Goal: Task Accomplishment & Management: Complete application form

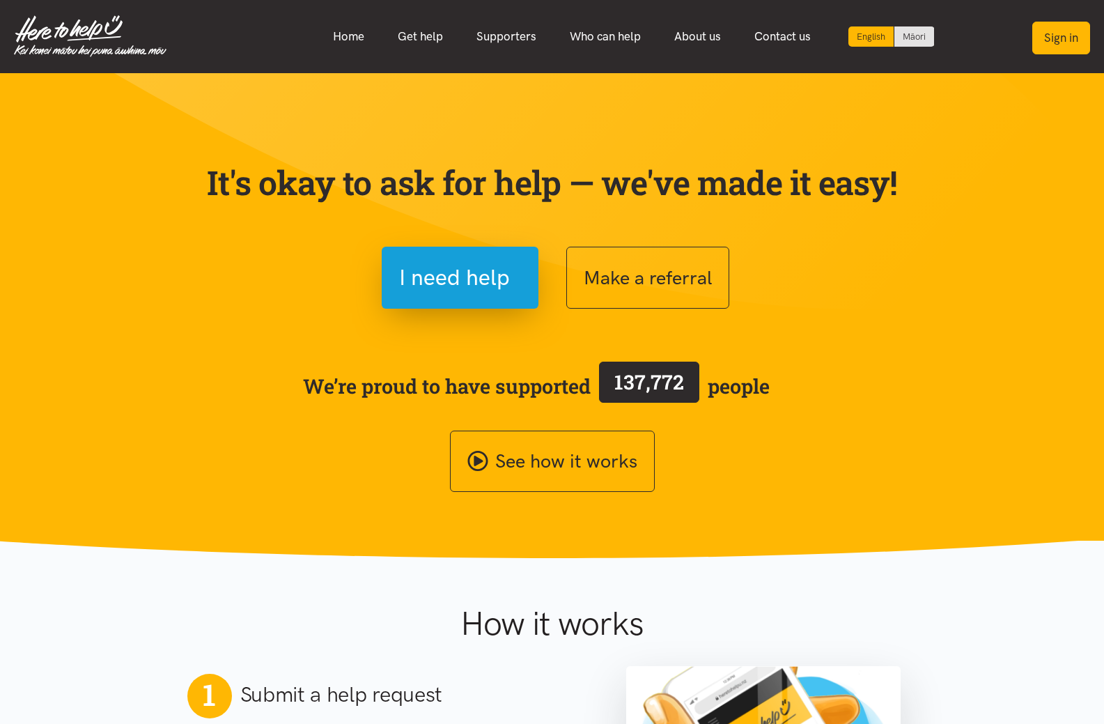
click at [1078, 36] on button "Sign in" at bounding box center [1061, 38] width 58 height 33
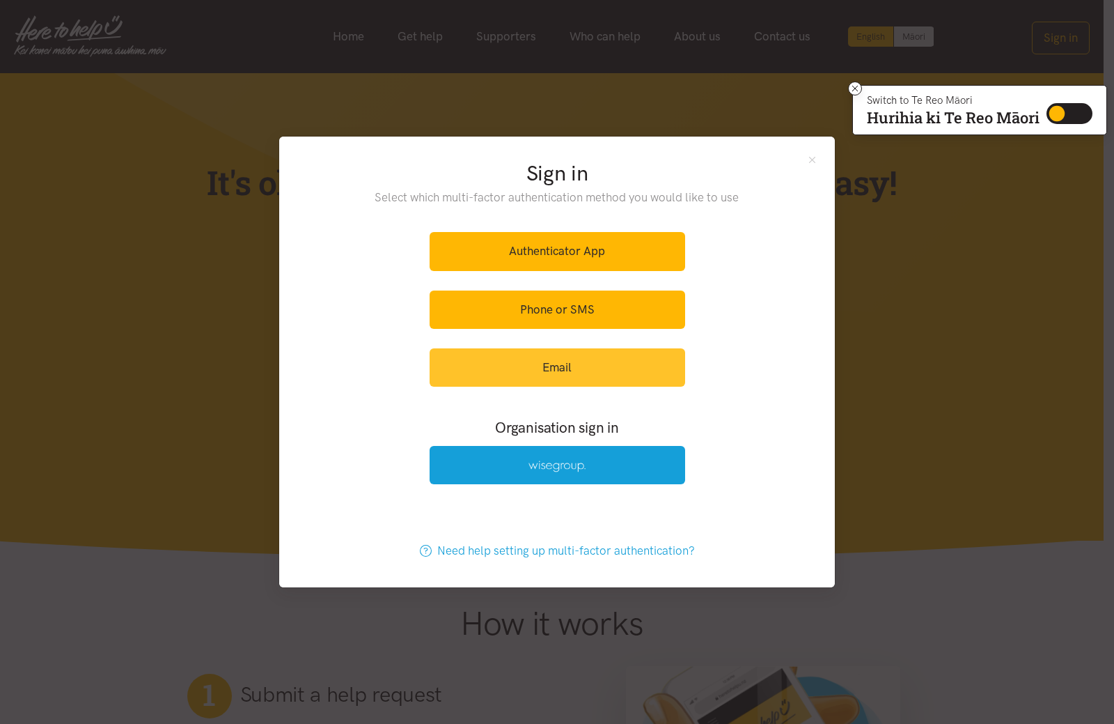
click at [582, 364] on link "Email" at bounding box center [558, 367] width 256 height 38
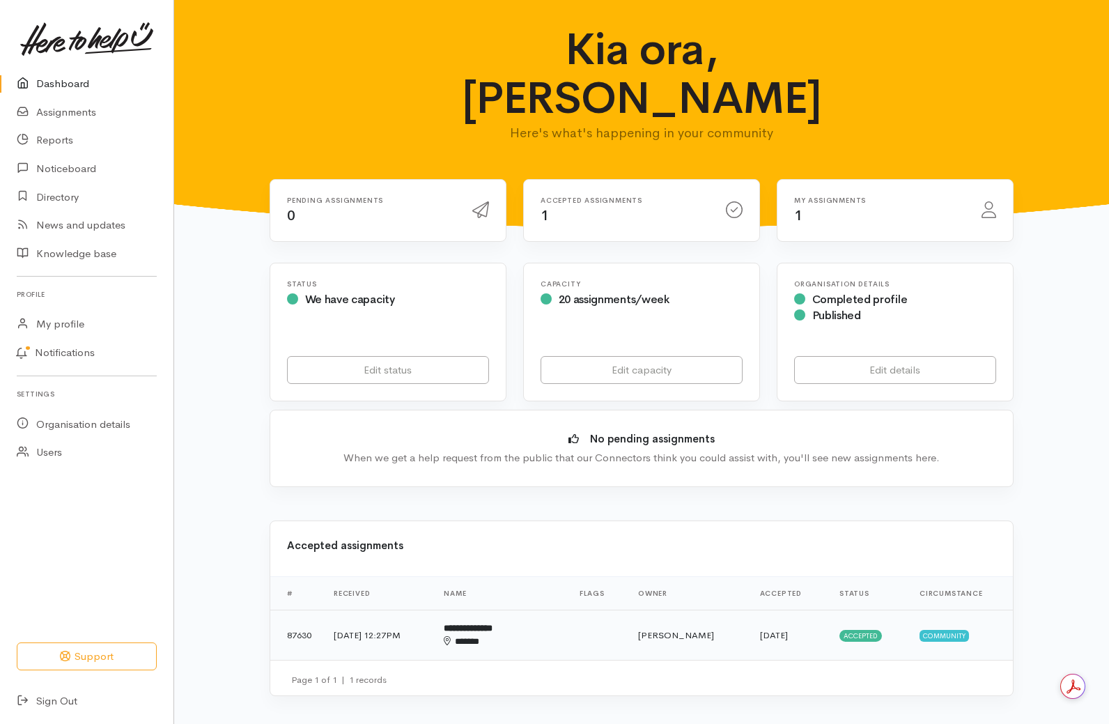
click at [639, 609] on td "Holly Chamberlain" at bounding box center [688, 634] width 122 height 50
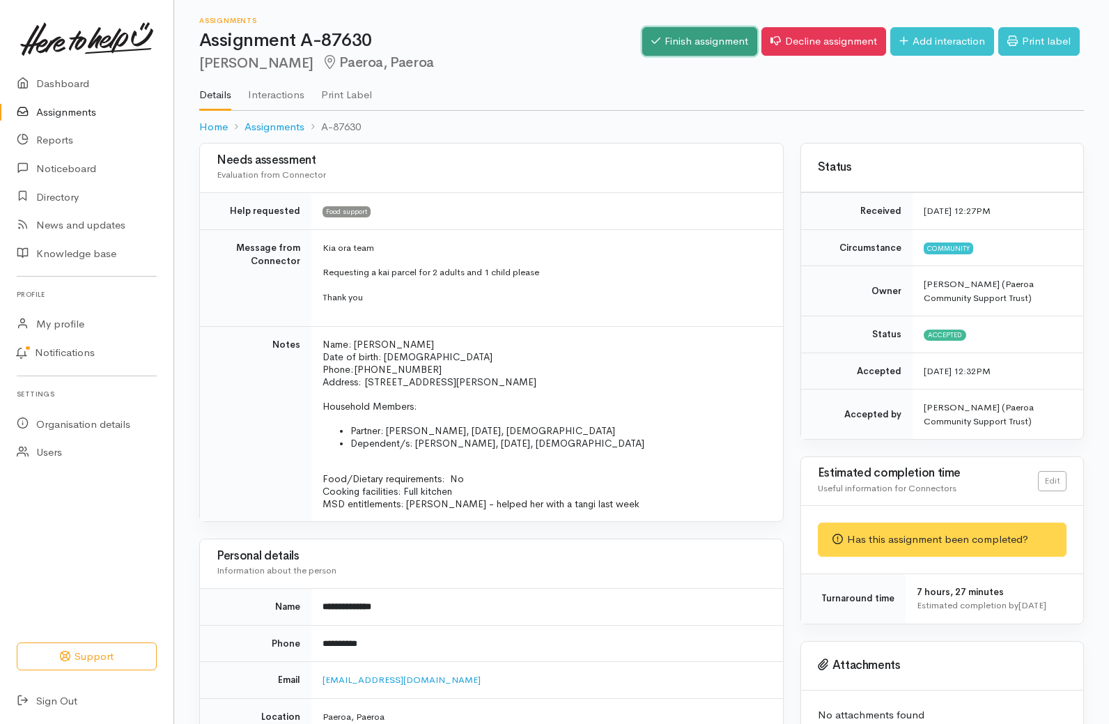
click at [693, 48] on link "Finish assignment" at bounding box center [699, 41] width 115 height 29
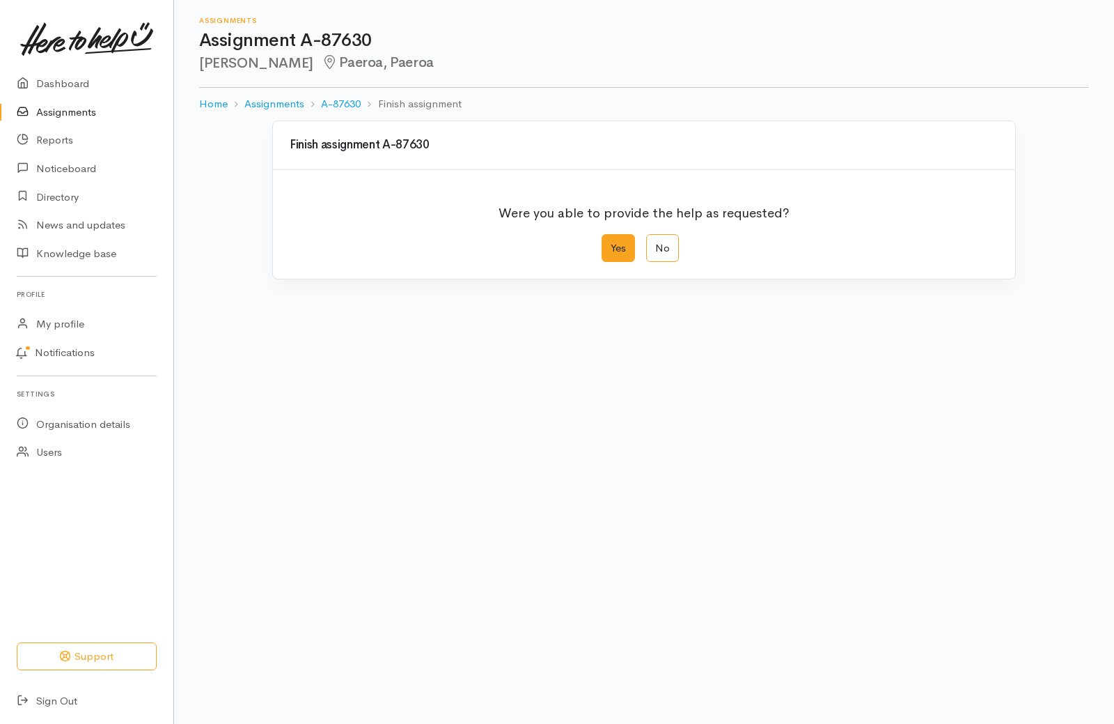
click at [627, 255] on label "Yes" at bounding box center [618, 248] width 33 height 29
click at [611, 243] on input "Yes" at bounding box center [606, 238] width 9 height 9
radio input "true"
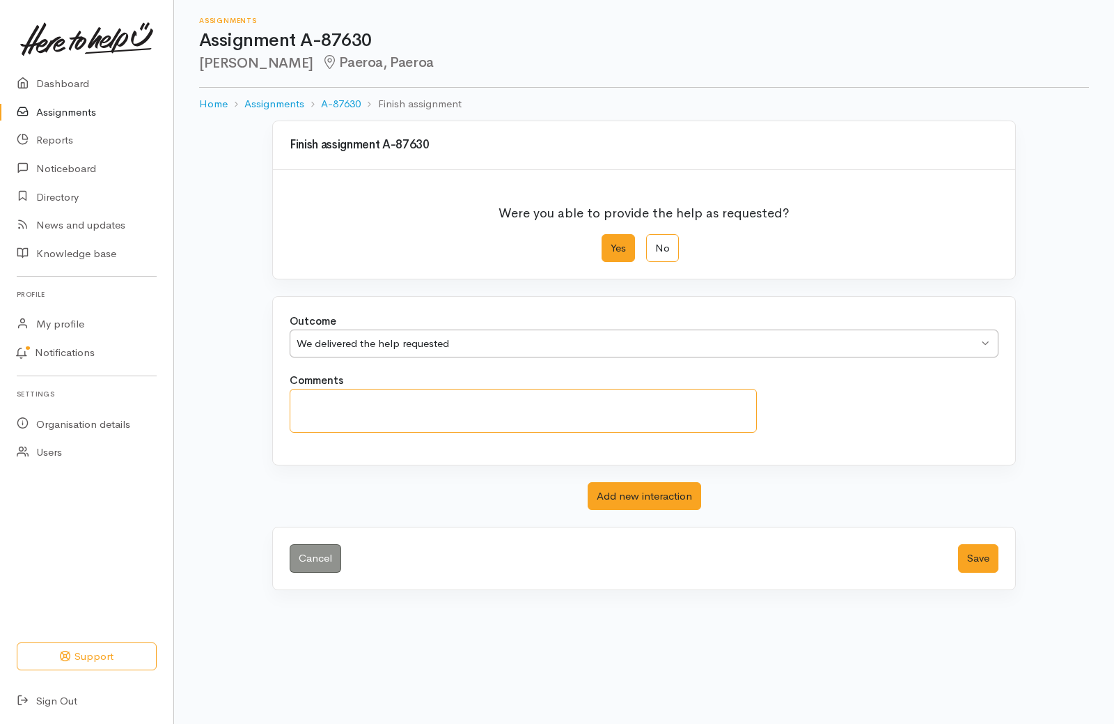
click at [645, 410] on textarea "Comments" at bounding box center [523, 411] width 467 height 44
click at [600, 403] on textarea "She came to pick her parcel up today, I had tried contacting her but she did no…" at bounding box center [523, 411] width 467 height 44
click at [316, 419] on textarea "She came to pick her parcel up today, I had tried contacting her multiple times…" at bounding box center [523, 411] width 467 height 44
click at [433, 422] on textarea "She came to pick her parcel up today, I had tried contacting her multiple times…" at bounding box center [523, 411] width 467 height 44
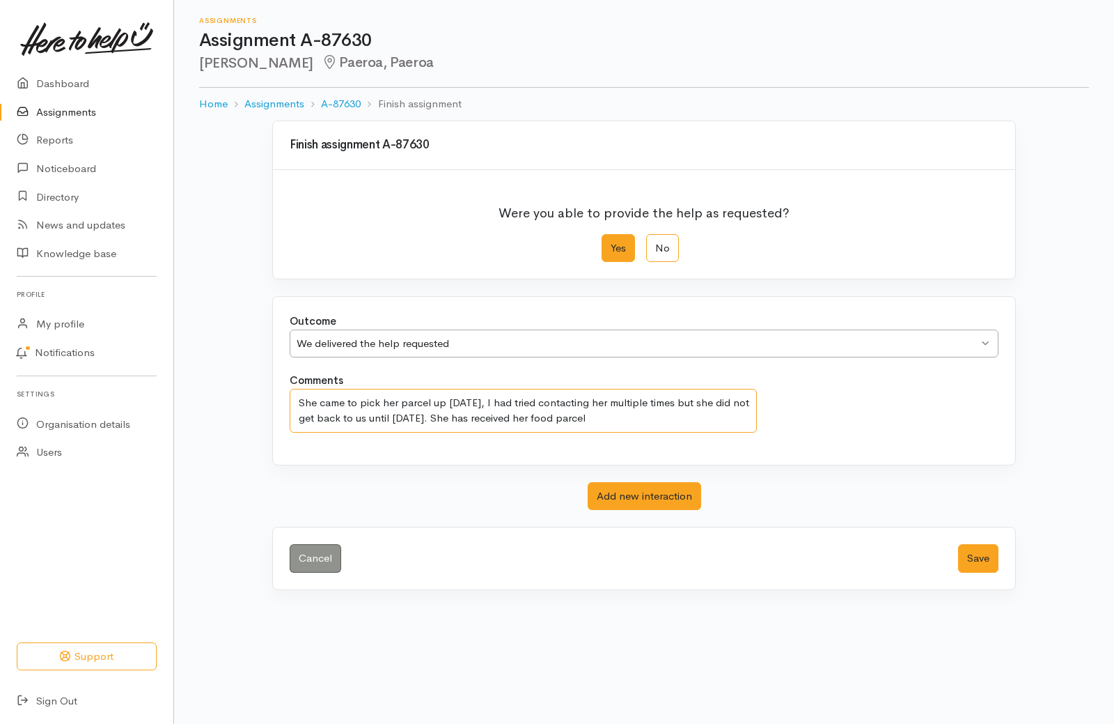
click at [601, 420] on textarea "She came to pick her parcel up today, I had tried contacting her multiple times…" at bounding box center [523, 411] width 467 height 44
type textarea "She came to pick her parcel up today, I had tried contacting her multiple times…"
click at [980, 551] on button "Save" at bounding box center [978, 558] width 40 height 29
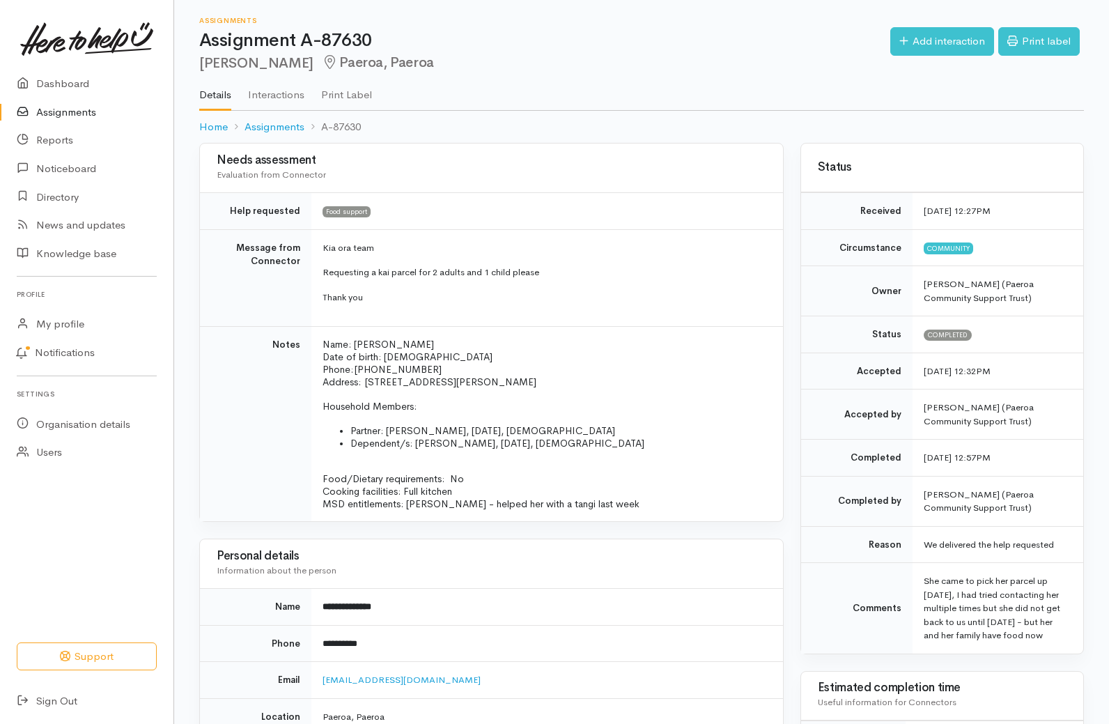
click at [75, 109] on link "Assignments" at bounding box center [86, 112] width 173 height 29
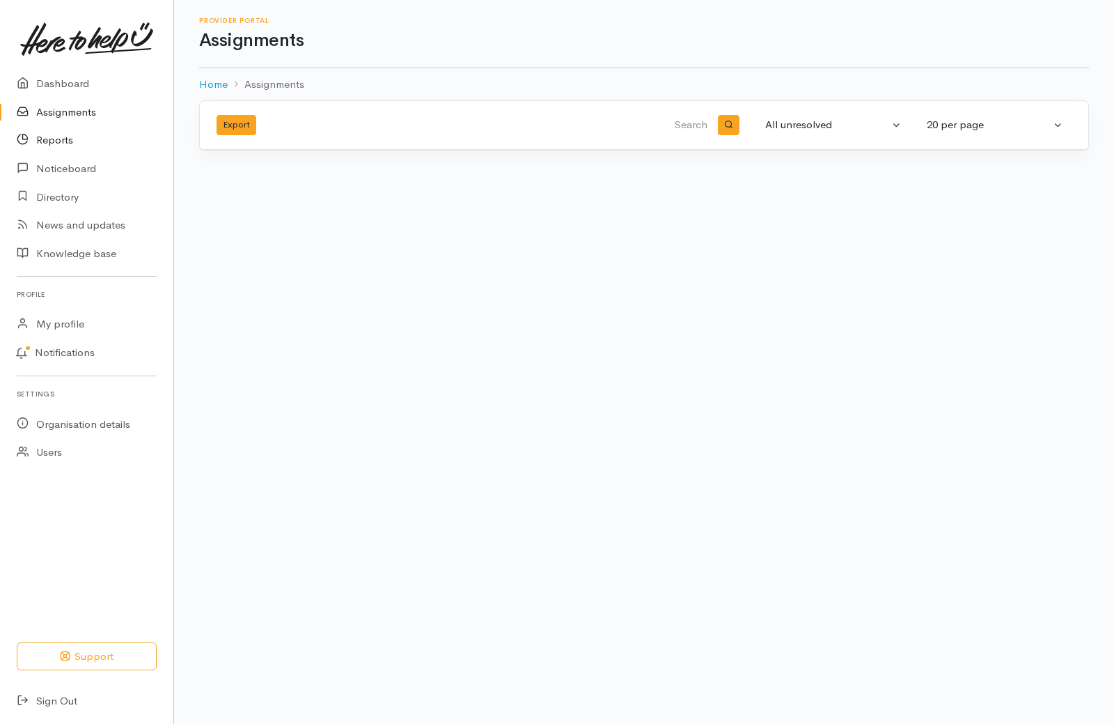
click at [57, 139] on link "Reports" at bounding box center [86, 140] width 173 height 29
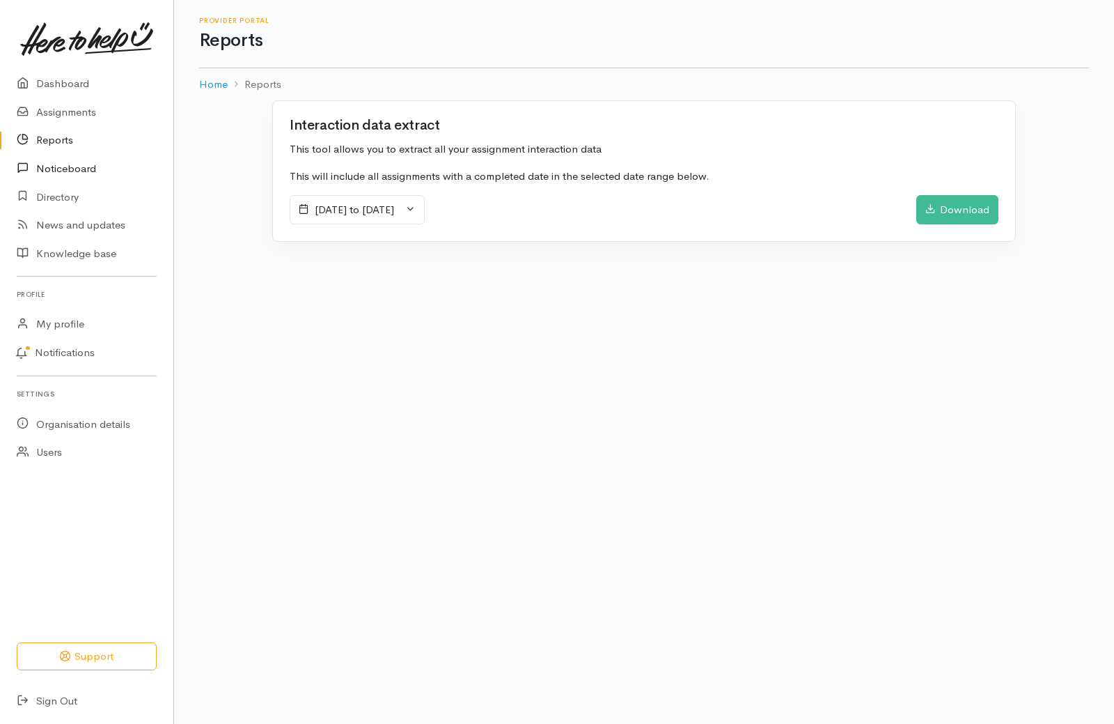
click at [71, 171] on link "Noticeboard" at bounding box center [86, 169] width 173 height 29
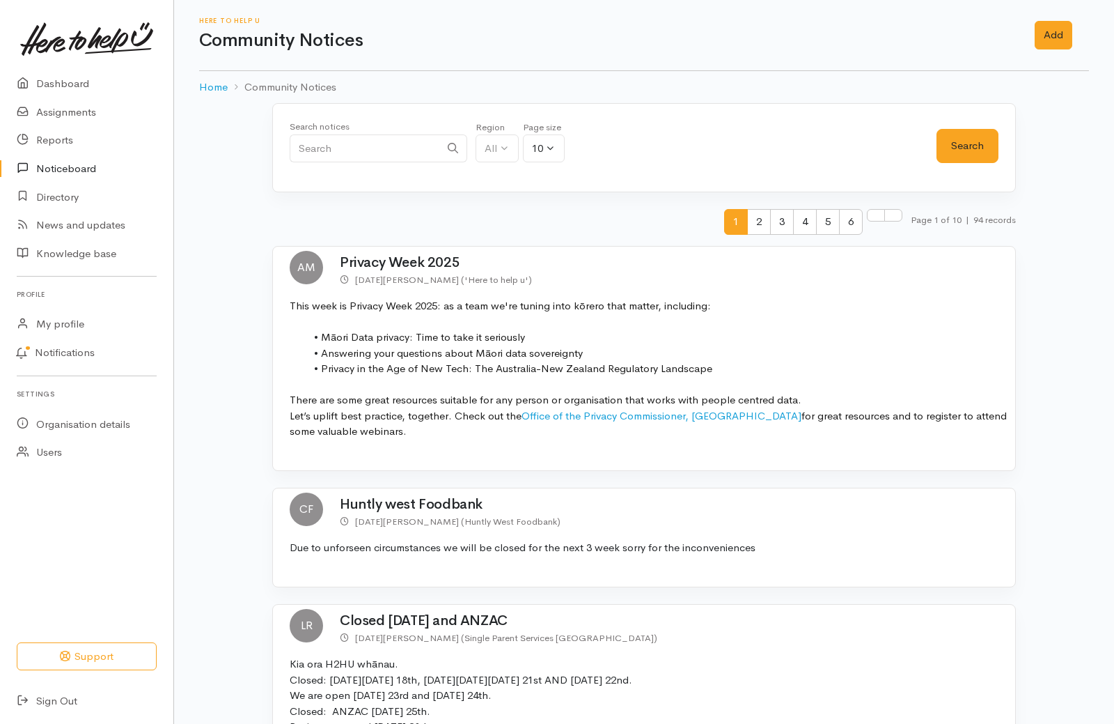
click at [70, 192] on link "Directory" at bounding box center [86, 196] width 173 height 29
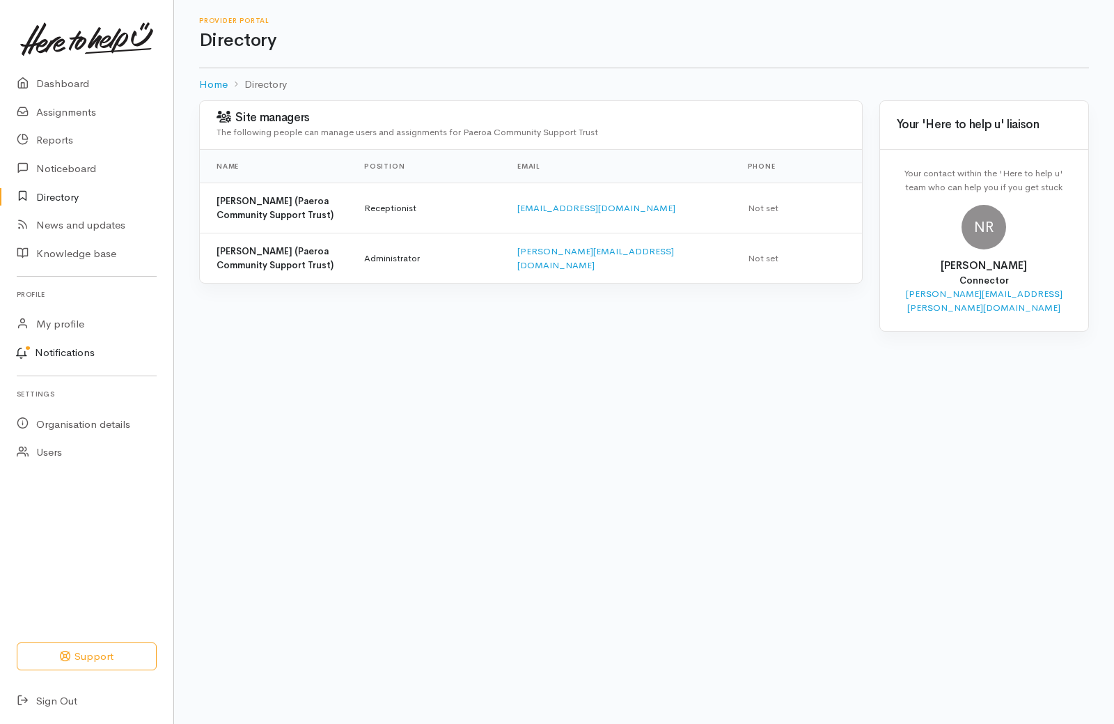
click at [68, 356] on link "Notifications" at bounding box center [85, 352] width 178 height 29
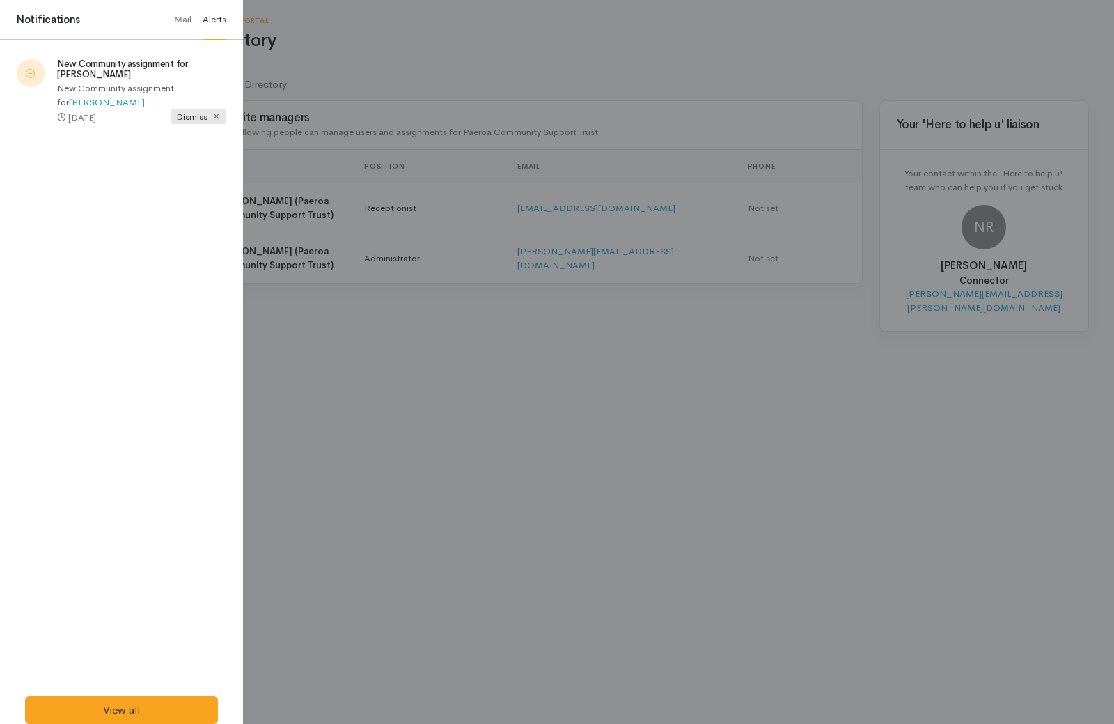
click at [195, 120] on span "Dismiss" at bounding box center [199, 116] width 56 height 15
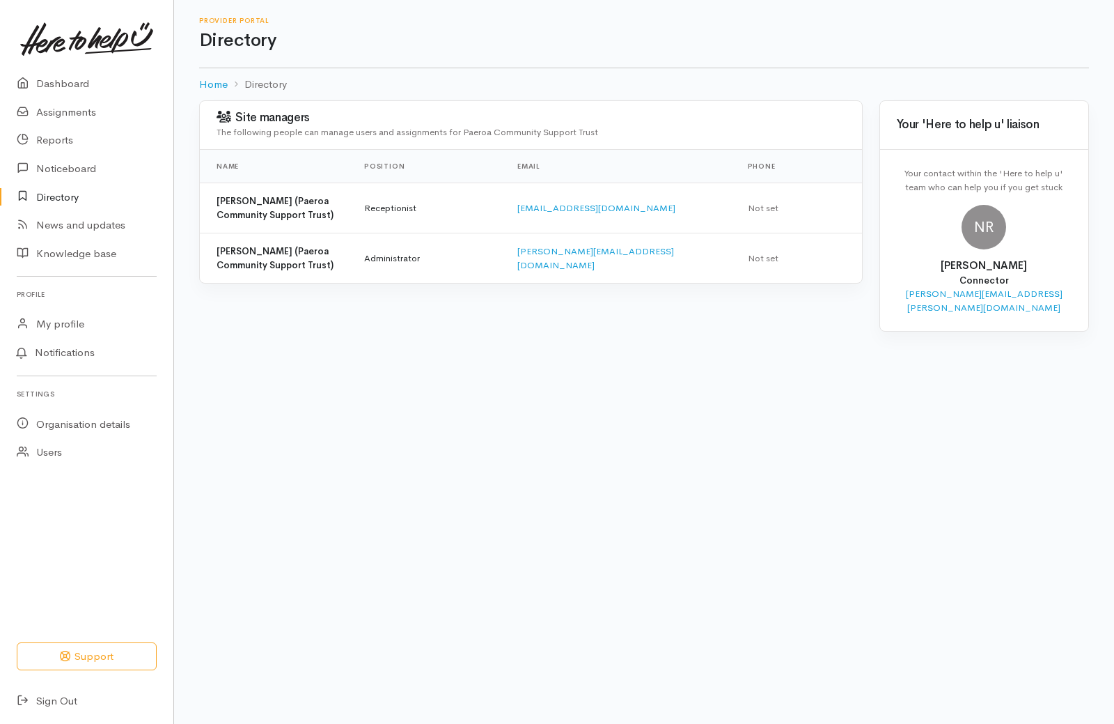
click at [332, 114] on div at bounding box center [557, 362] width 1114 height 724
click at [61, 86] on link "Dashboard" at bounding box center [86, 84] width 173 height 29
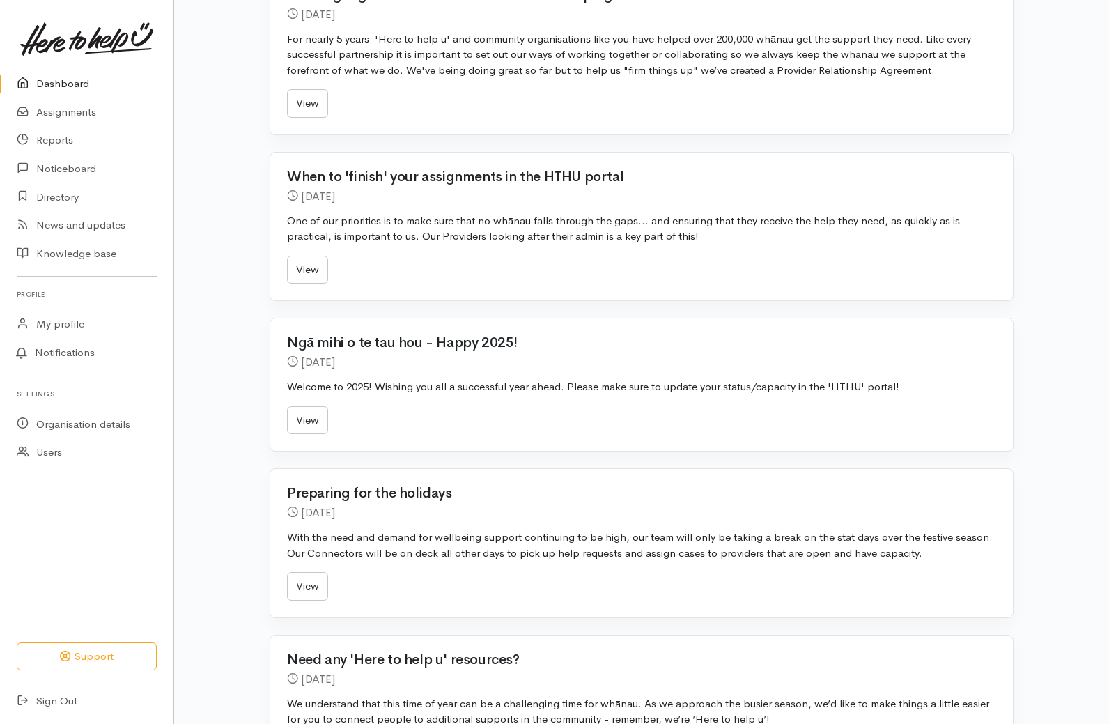
scroll to position [560, 0]
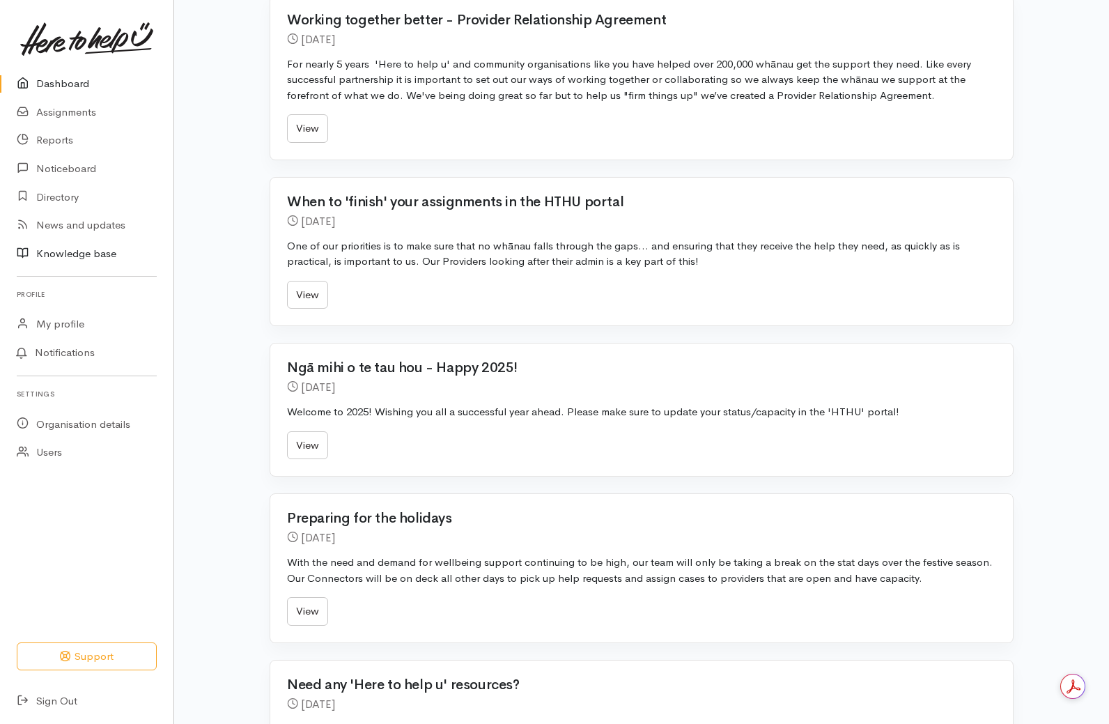
click at [75, 252] on link "Knowledge base" at bounding box center [86, 254] width 173 height 29
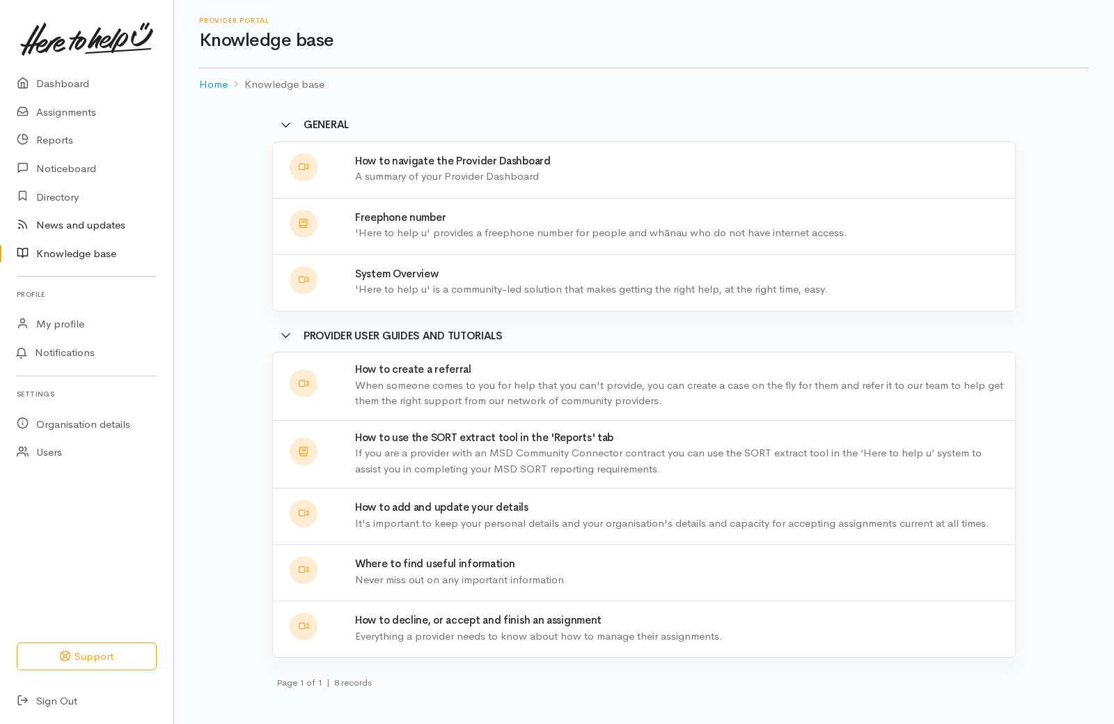
click at [47, 219] on link "News and updates" at bounding box center [86, 225] width 173 height 29
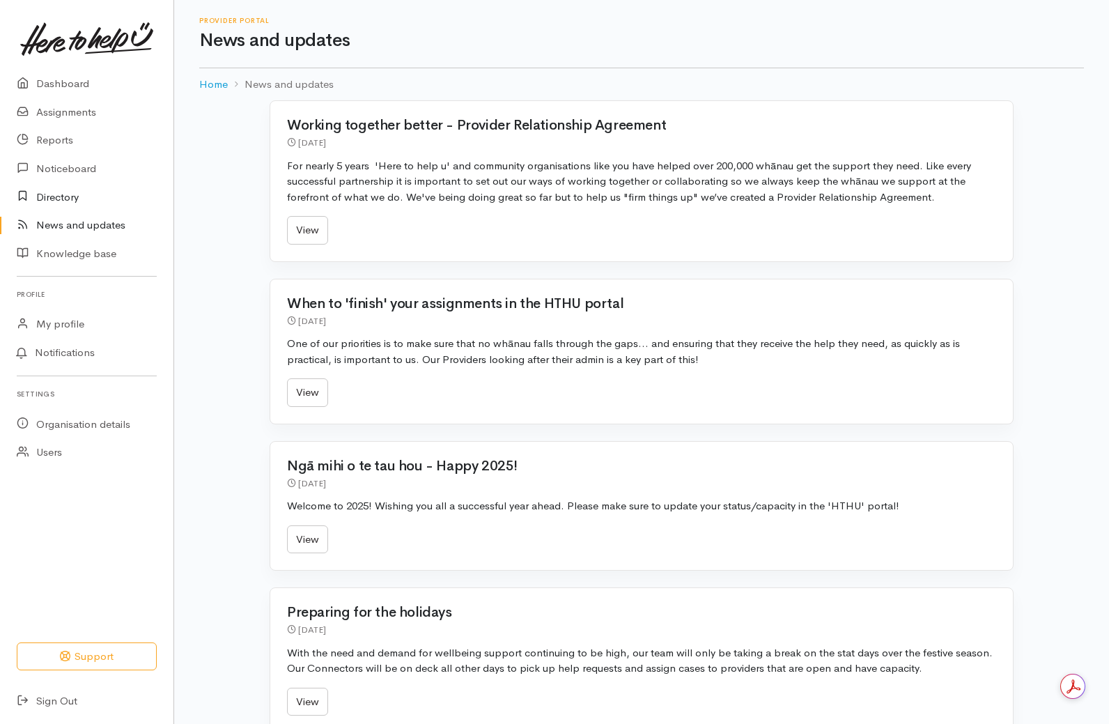
click at [47, 196] on link "Directory" at bounding box center [86, 196] width 173 height 29
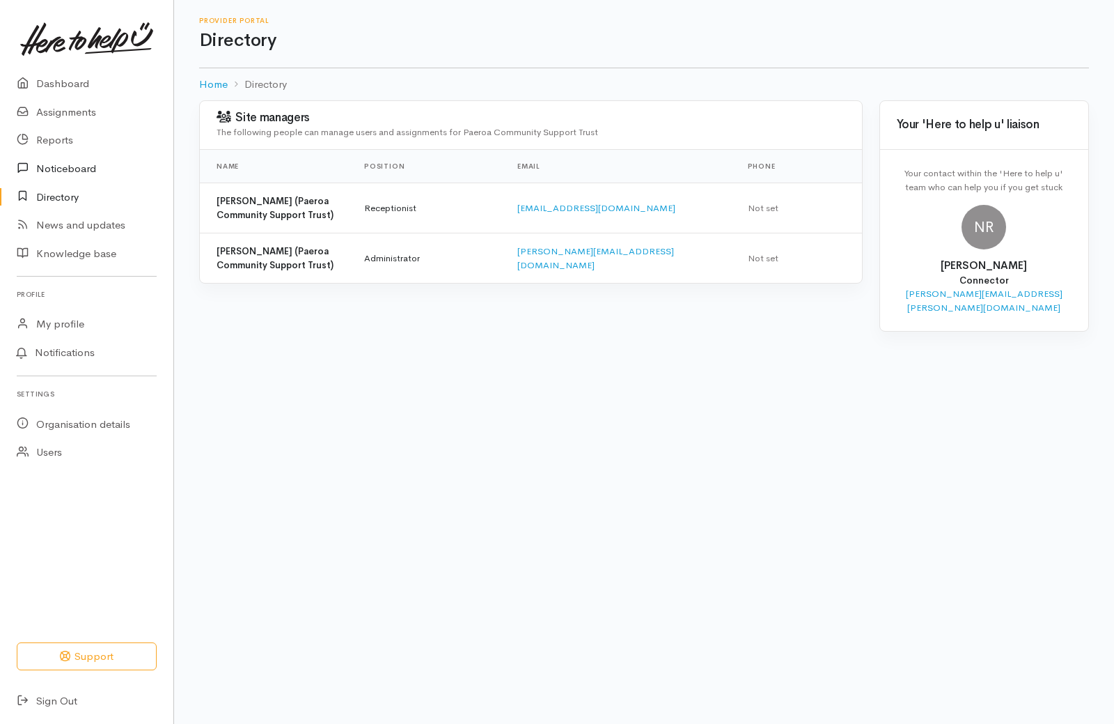
click at [49, 169] on link "Noticeboard" at bounding box center [86, 169] width 173 height 29
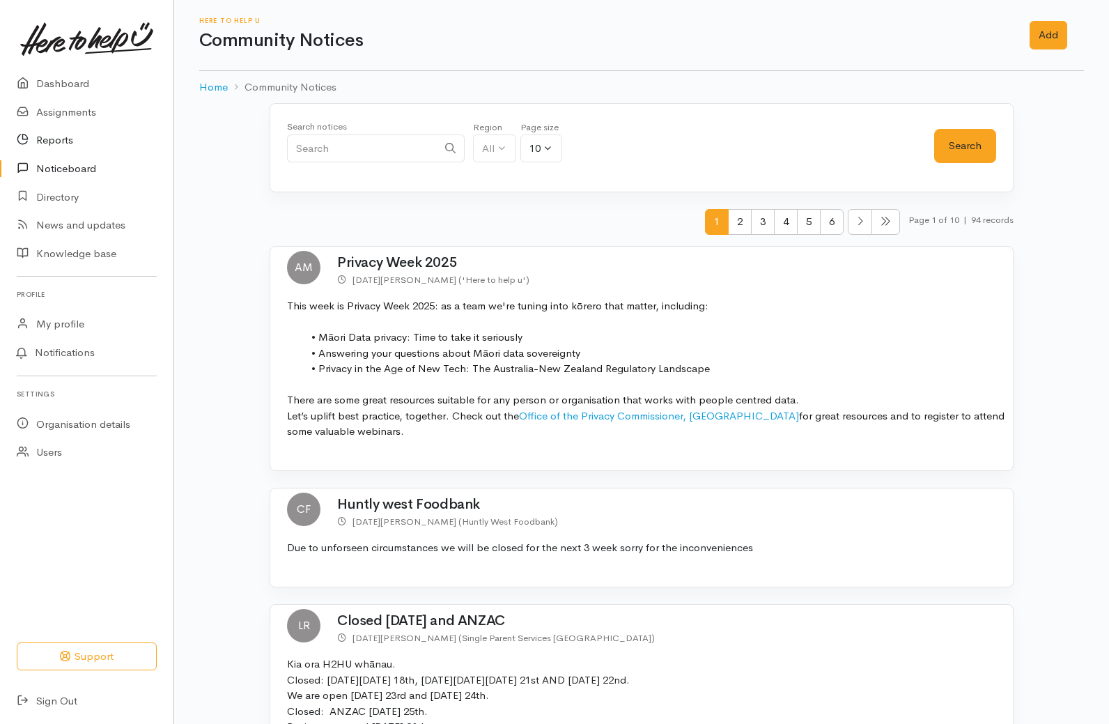
click at [48, 138] on link "Reports" at bounding box center [86, 140] width 173 height 29
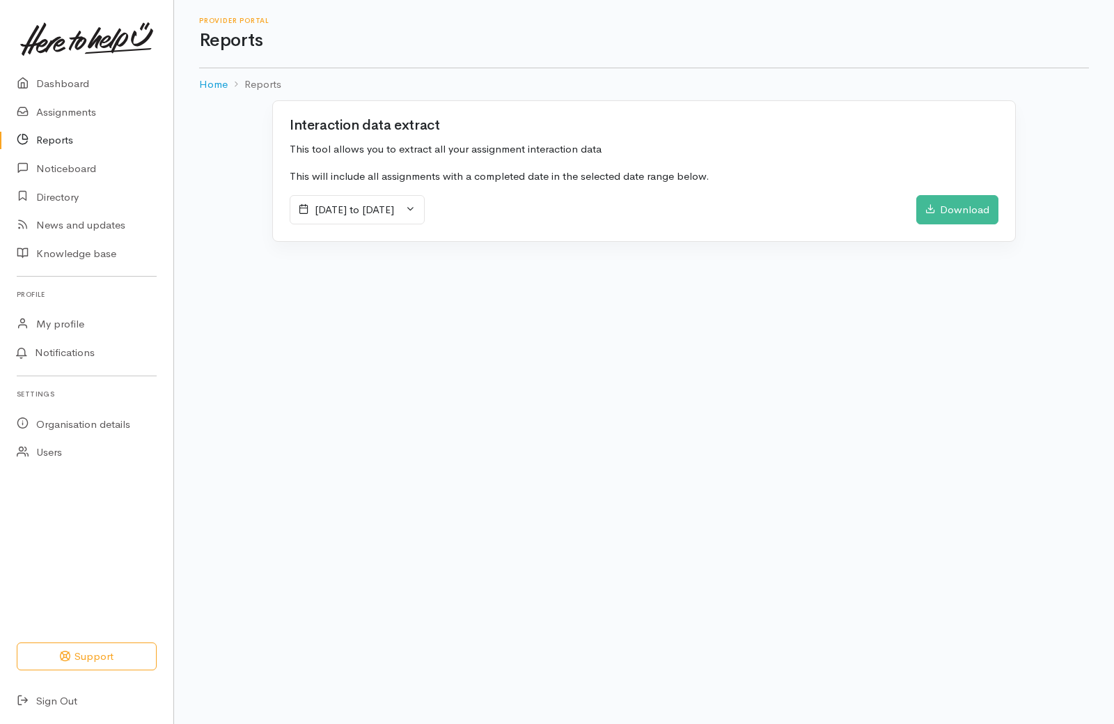
click at [425, 208] on div "[DATE] to [DATE]" at bounding box center [357, 209] width 135 height 29
click at [341, 370] on li "Custom Range" at bounding box center [339, 370] width 98 height 22
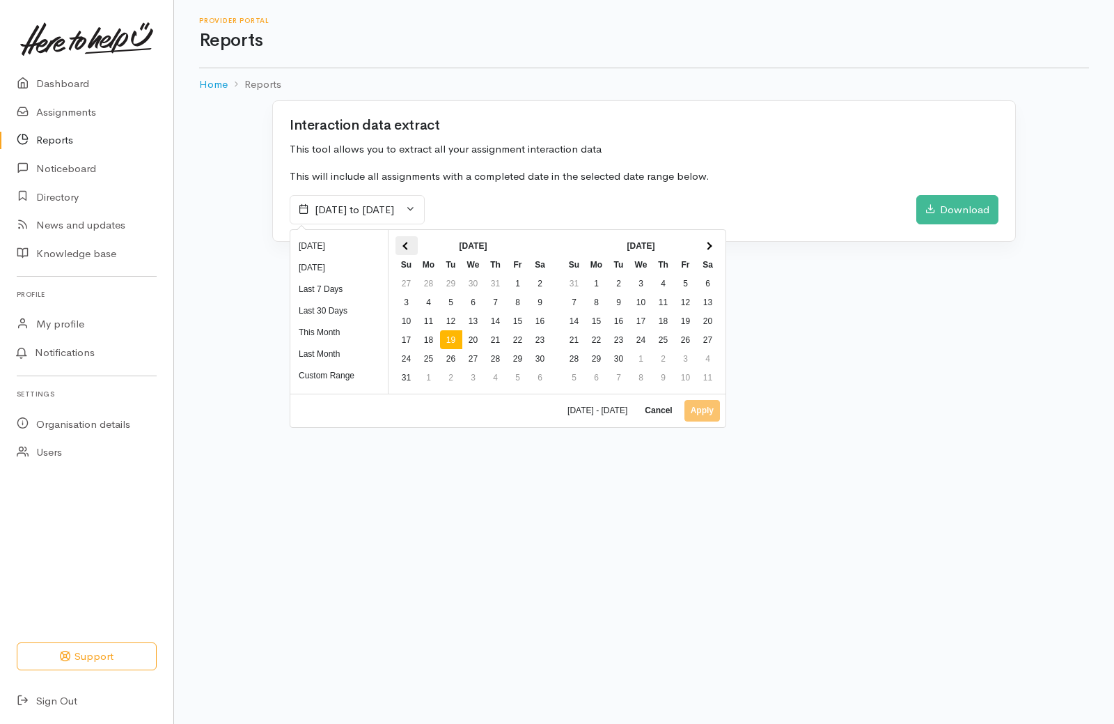
click at [407, 249] on span at bounding box center [407, 246] width 8 height 8
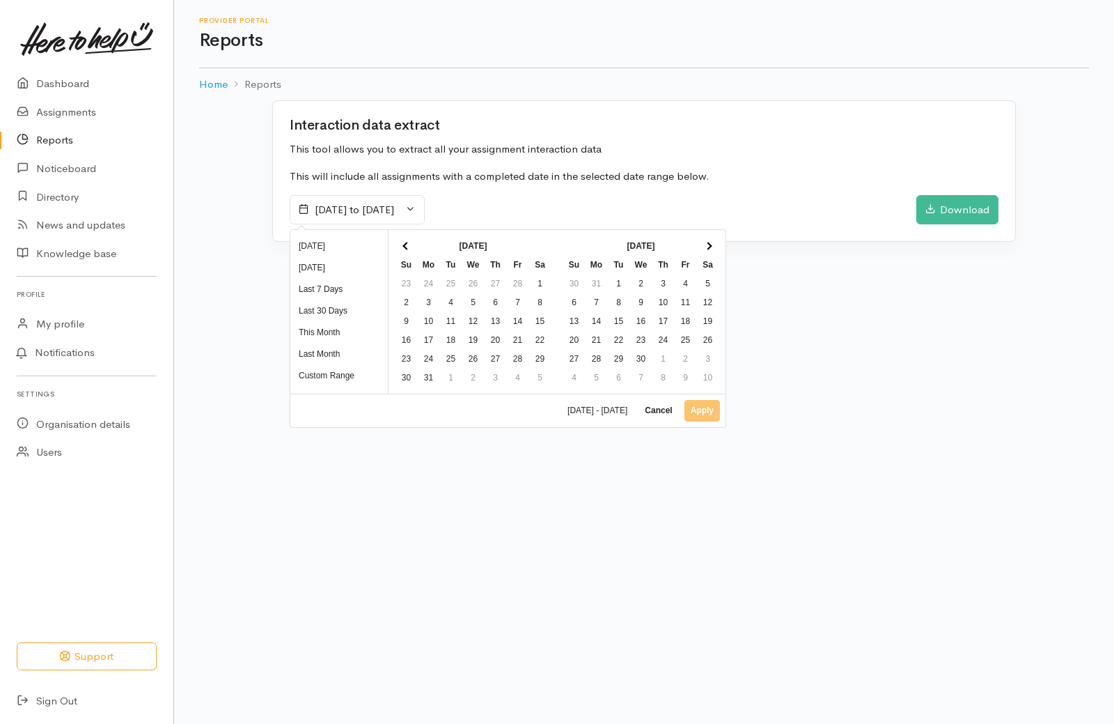
click at [407, 249] on span at bounding box center [407, 246] width 8 height 8
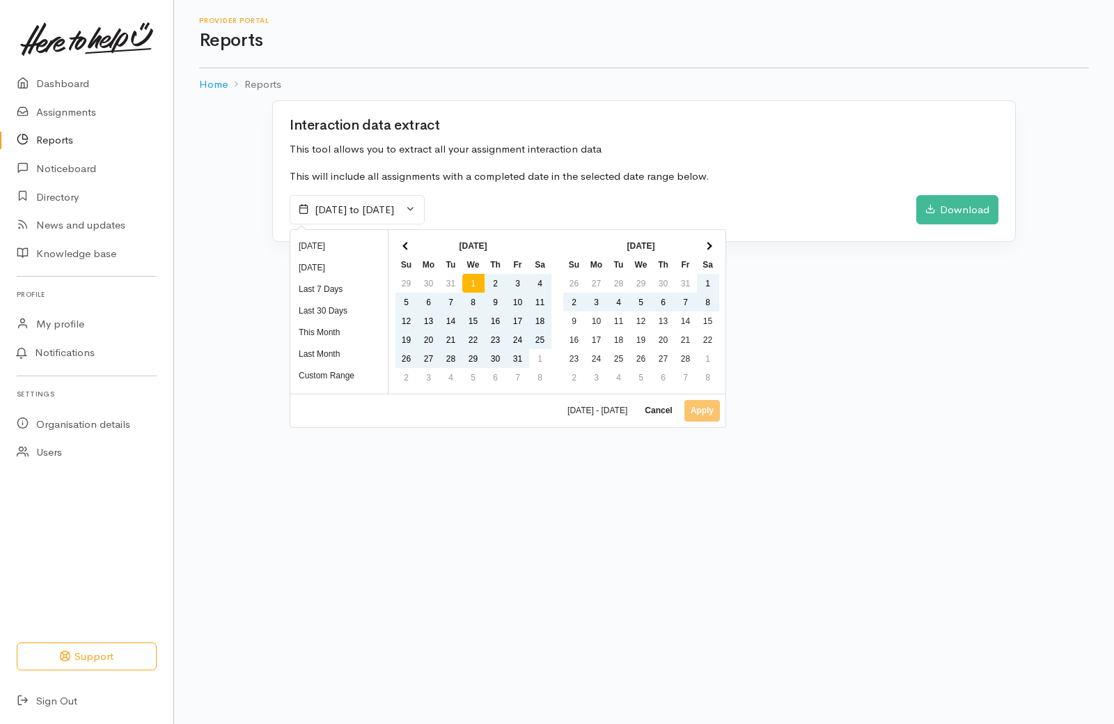
click at [706, 410] on div "[DATE] - [DATE] Cancel Apply" at bounding box center [507, 410] width 435 height 33
click at [697, 409] on div "[DATE] - [DATE] Cancel Apply" at bounding box center [507, 410] width 435 height 33
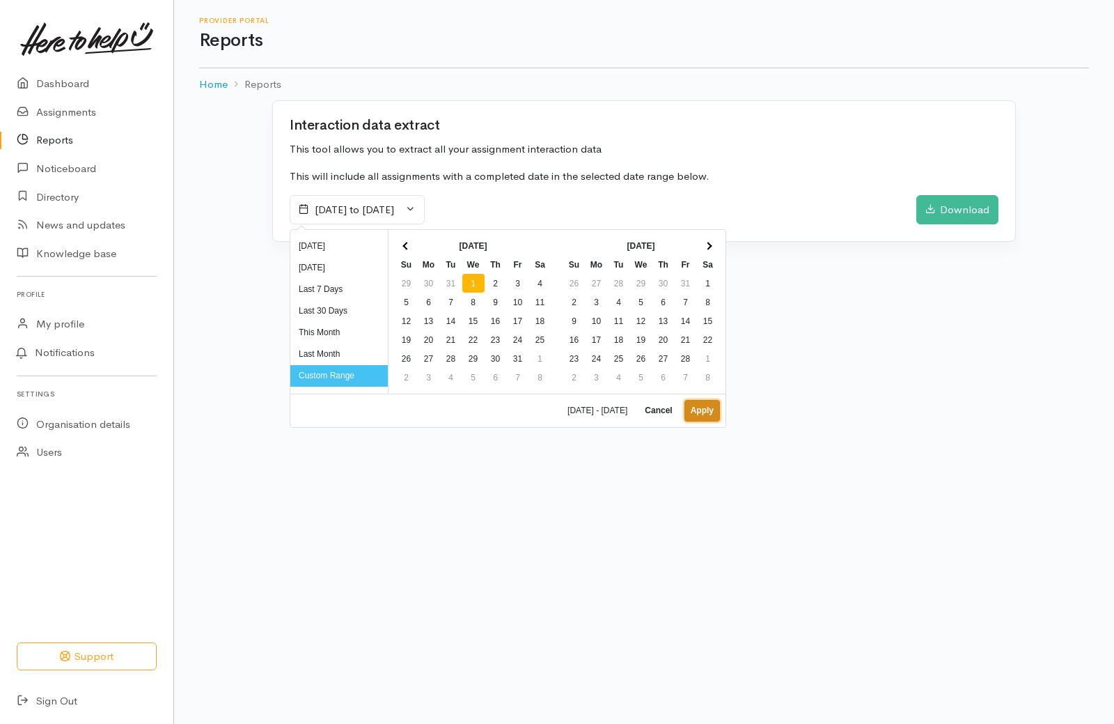
click at [712, 412] on button "Apply" at bounding box center [703, 411] width 36 height 22
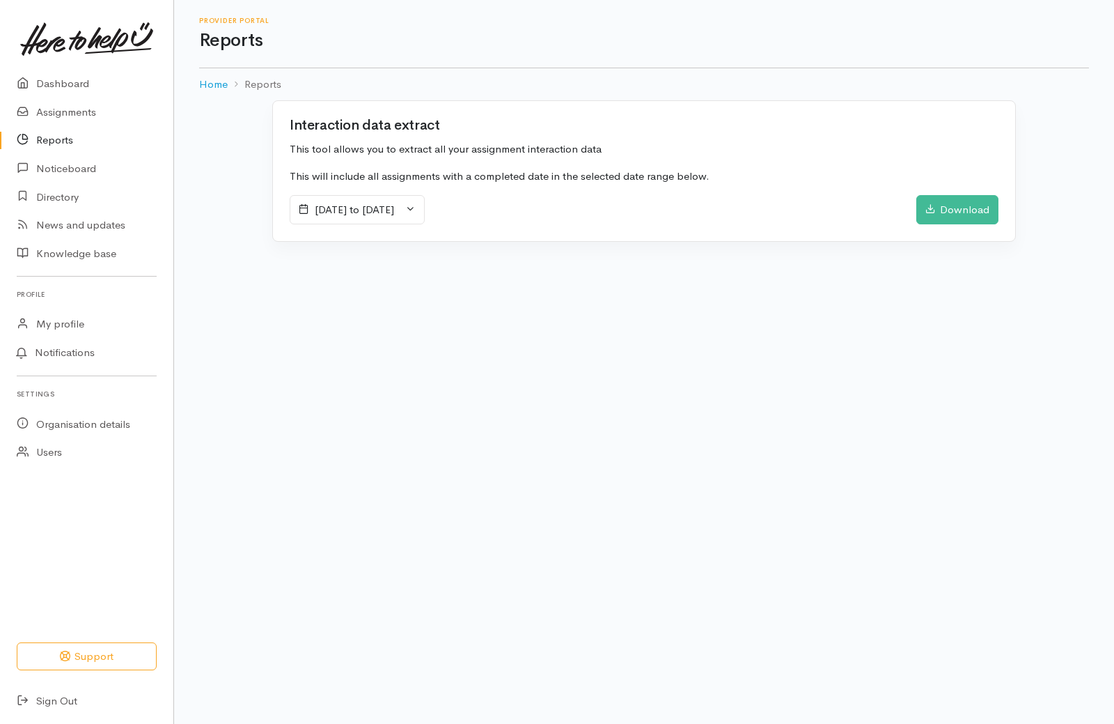
click at [425, 206] on div "[DATE] to [DATE]" at bounding box center [357, 209] width 135 height 29
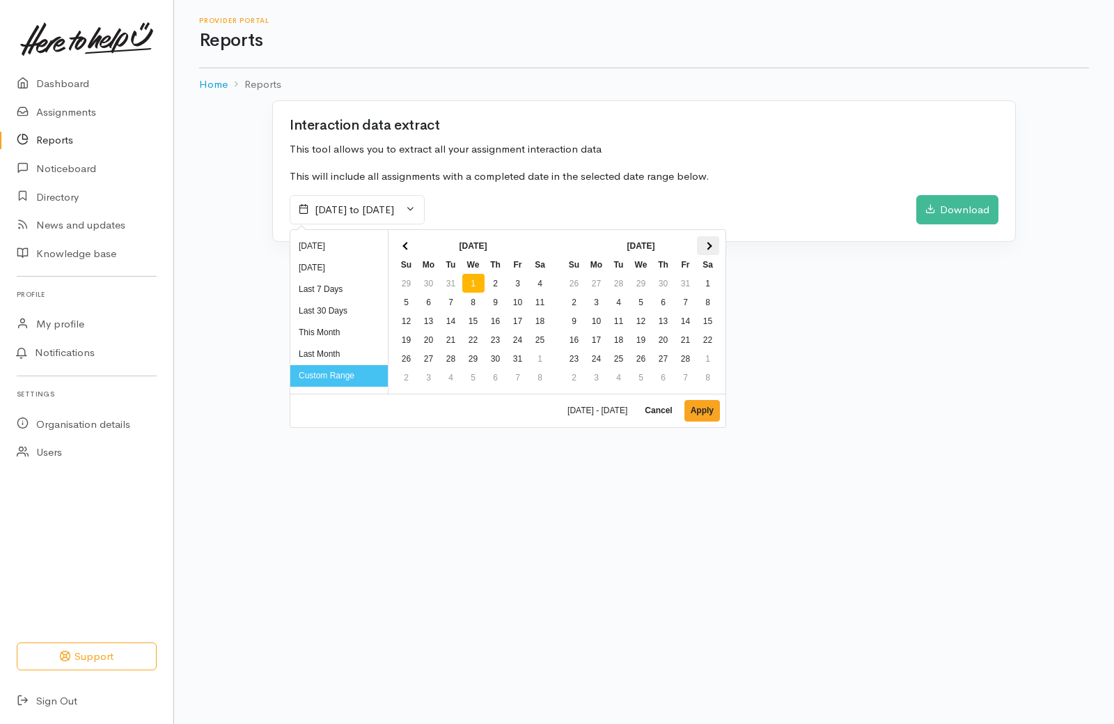
click at [701, 251] on th at bounding box center [708, 245] width 22 height 19
click at [702, 249] on th at bounding box center [708, 245] width 22 height 19
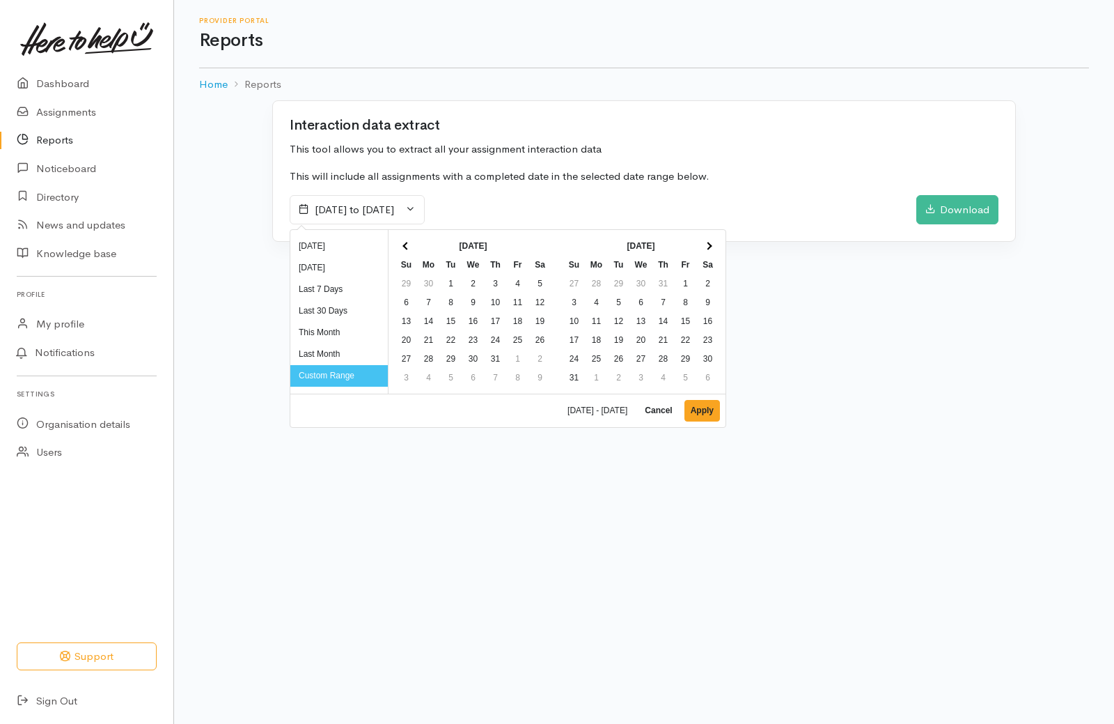
click at [702, 249] on th at bounding box center [708, 245] width 22 height 19
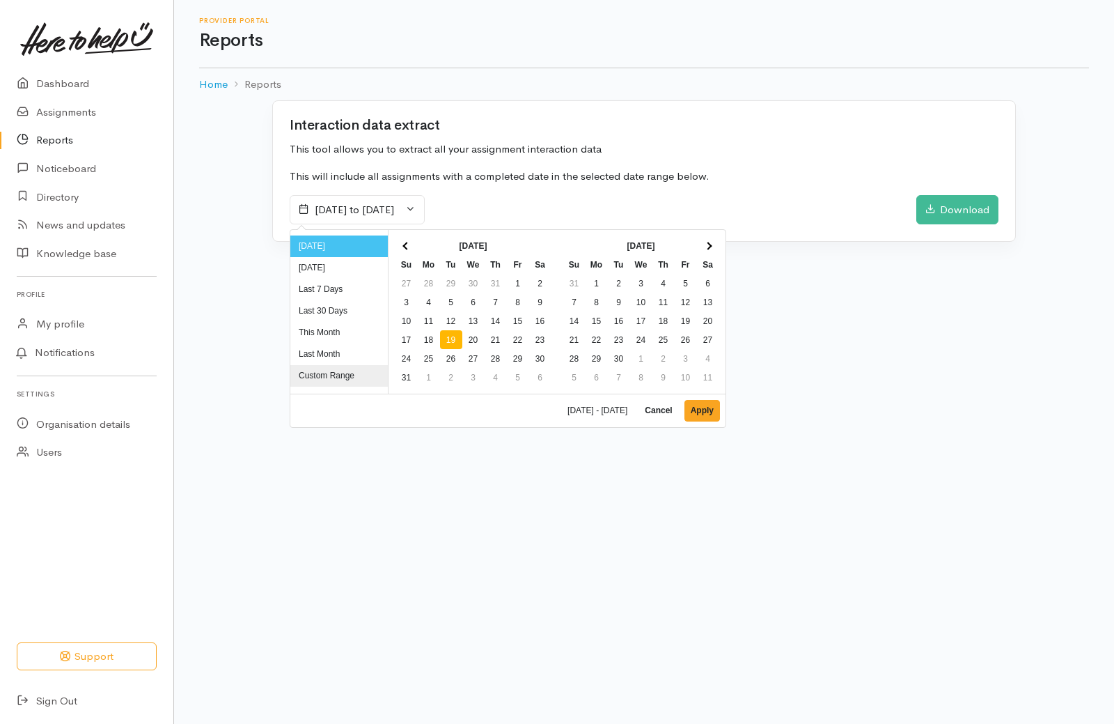
click at [354, 373] on li "Custom Range" at bounding box center [339, 376] width 98 height 22
click at [568, 411] on span "[DATE] - [DATE]" at bounding box center [600, 410] width 65 height 8
click at [406, 250] on th at bounding box center [407, 245] width 22 height 19
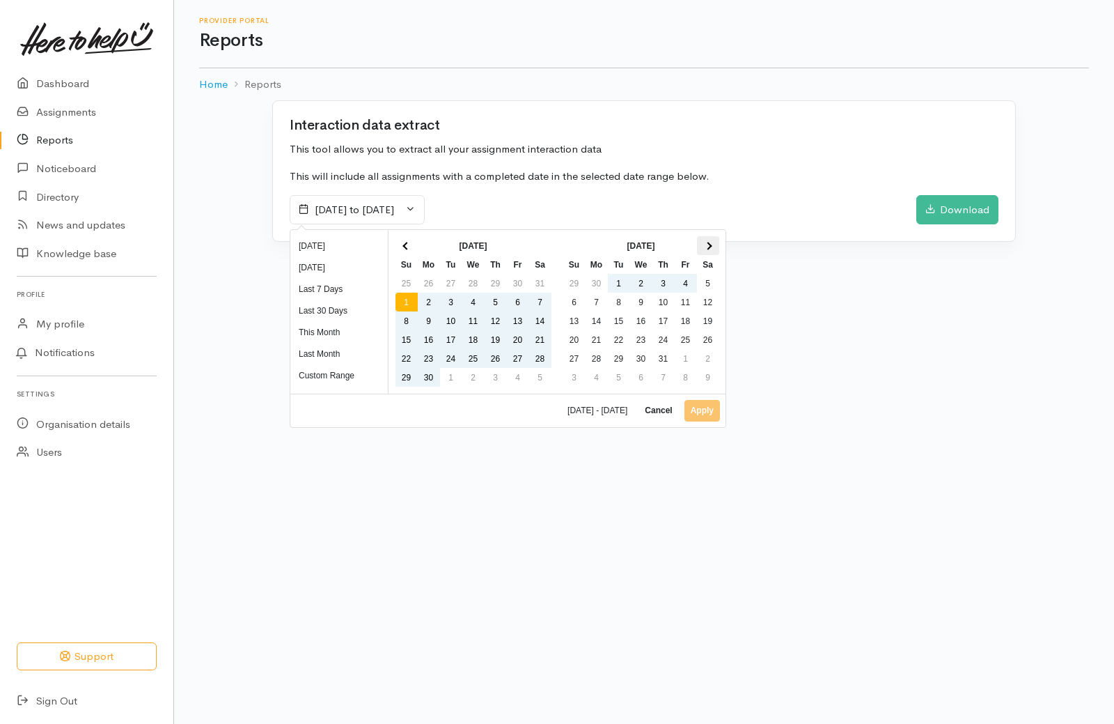
click at [700, 249] on th at bounding box center [708, 245] width 22 height 19
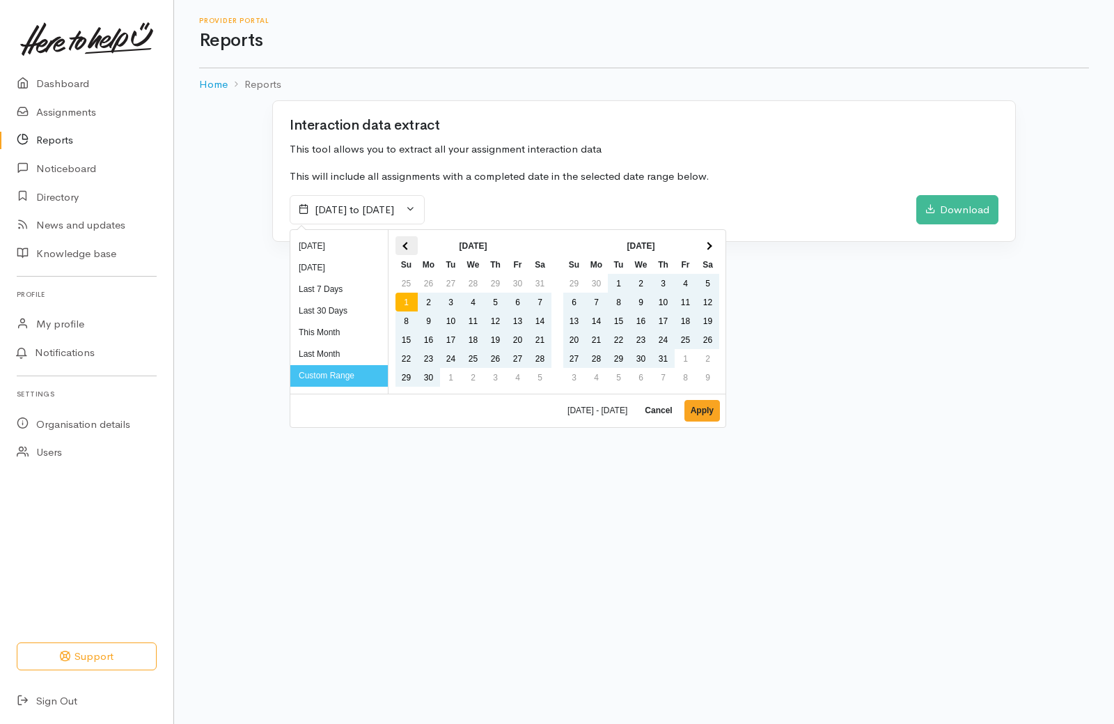
click at [409, 246] on span at bounding box center [407, 246] width 8 height 8
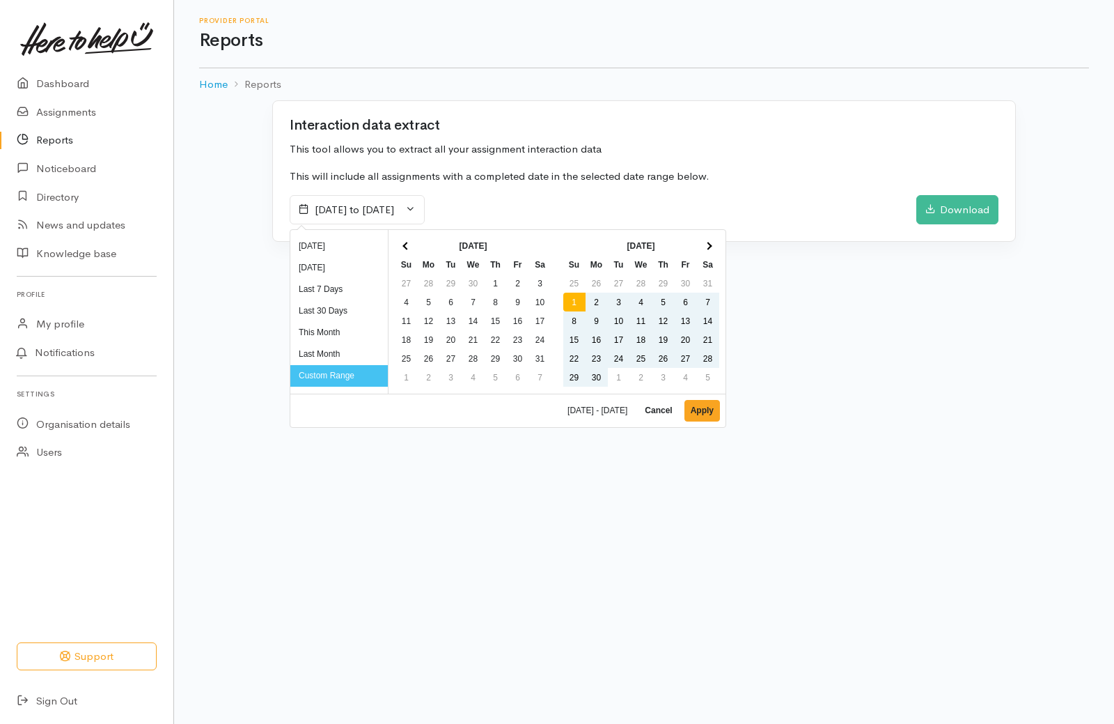
click at [409, 246] on span at bounding box center [407, 246] width 8 height 8
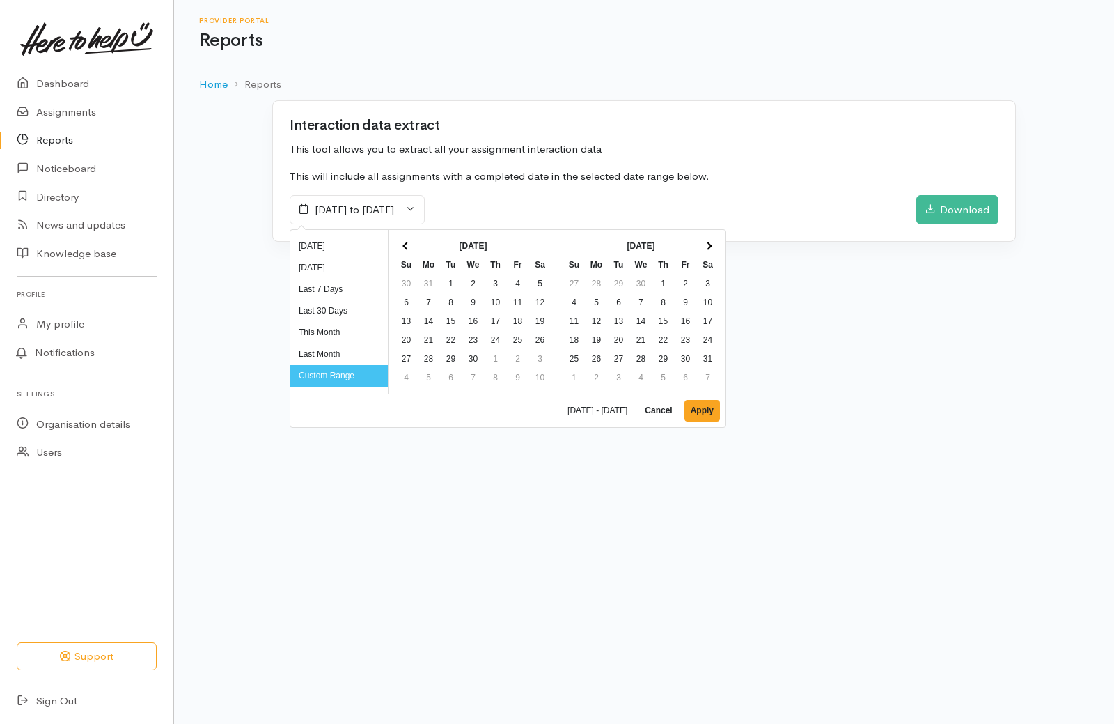
click at [409, 246] on span at bounding box center [407, 246] width 8 height 8
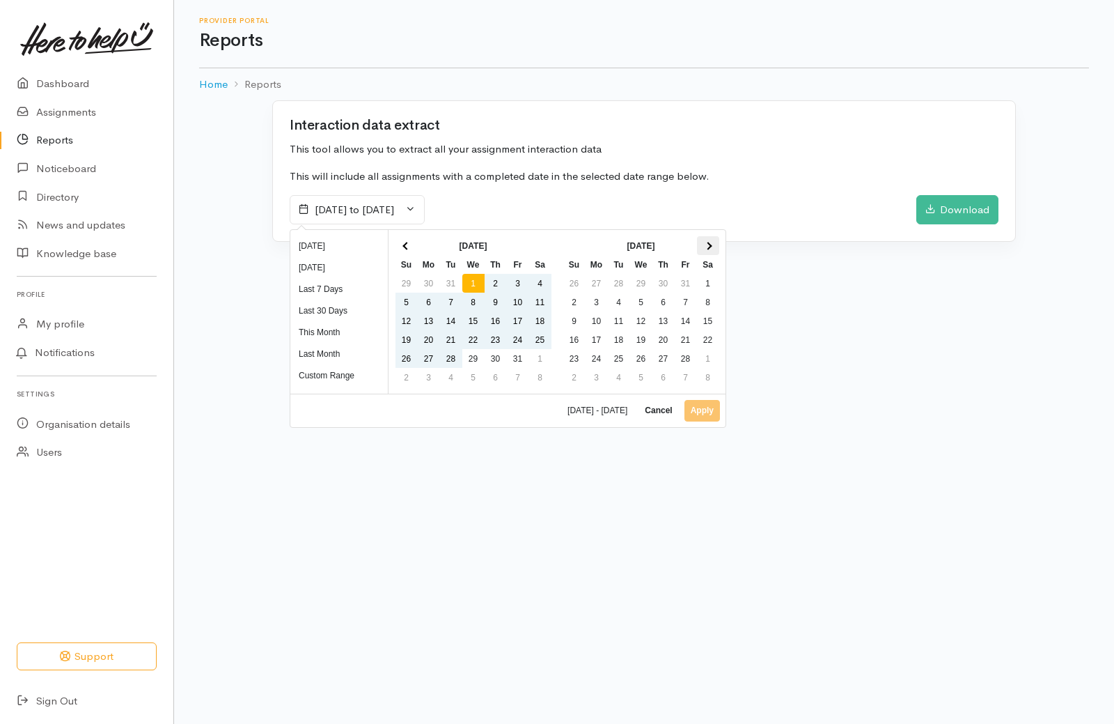
click at [706, 242] on th at bounding box center [708, 245] width 22 height 19
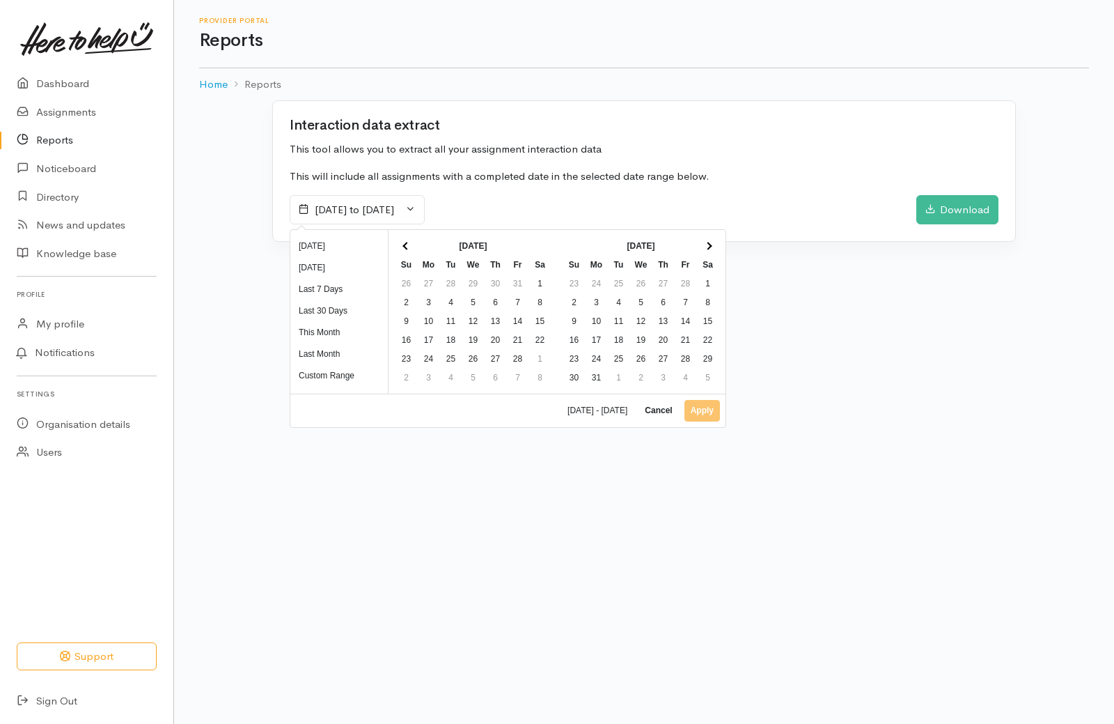
click at [706, 242] on th at bounding box center [708, 245] width 22 height 19
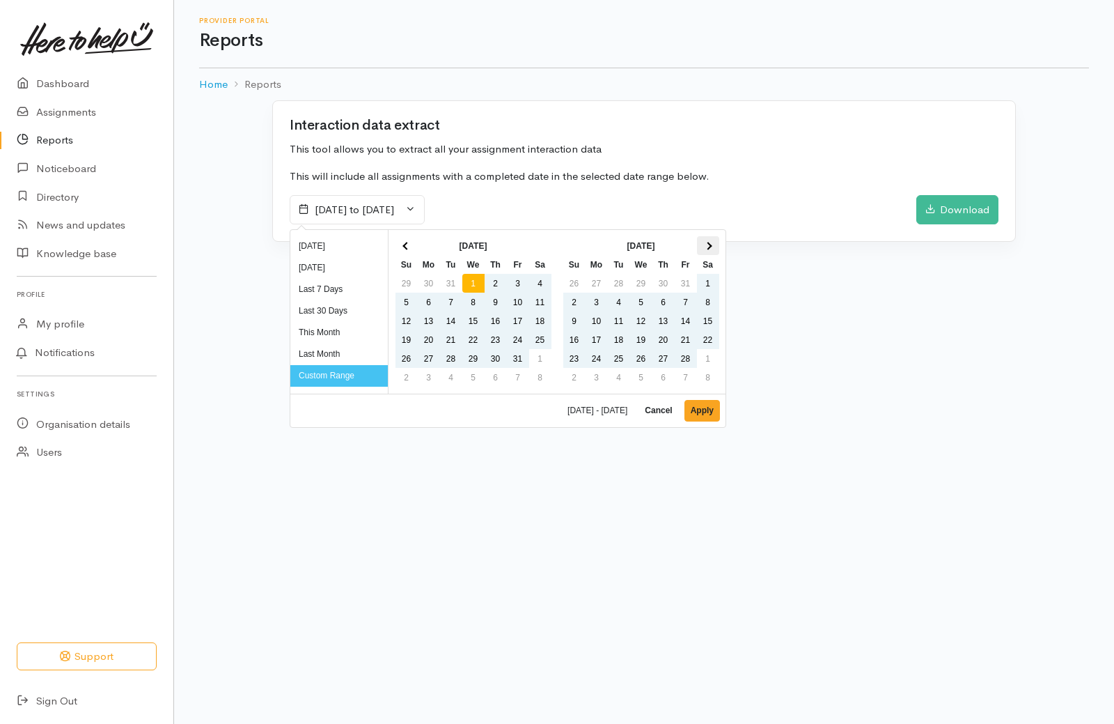
click at [712, 248] on th at bounding box center [708, 245] width 22 height 19
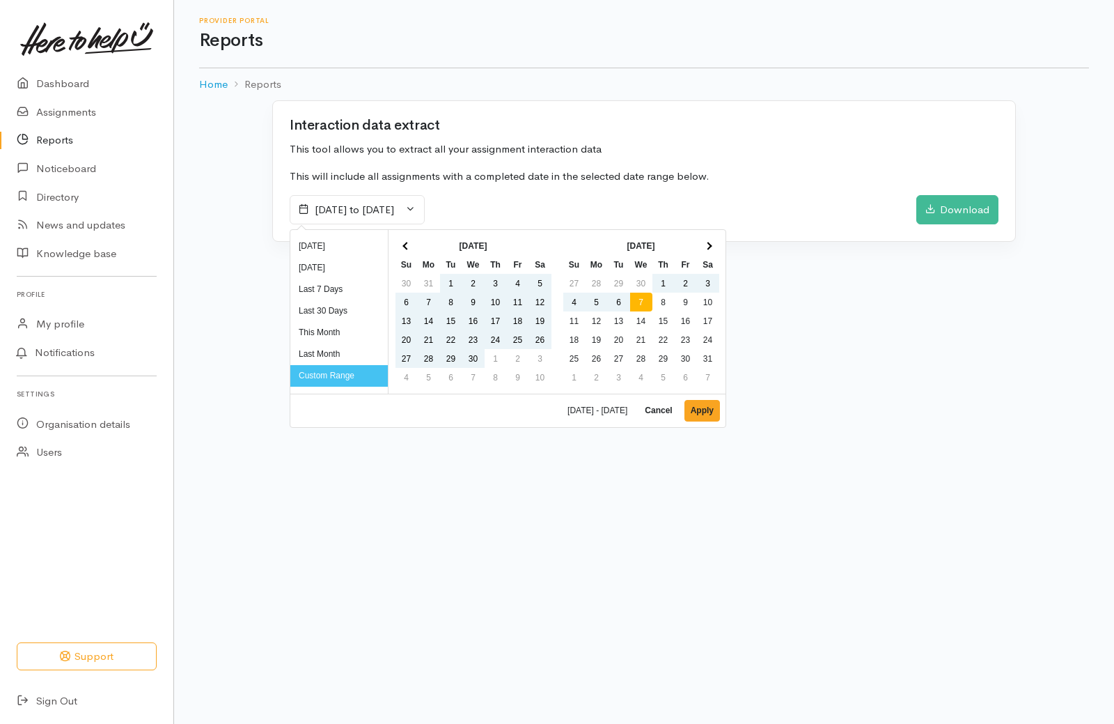
click at [712, 248] on th at bounding box center [708, 245] width 22 height 19
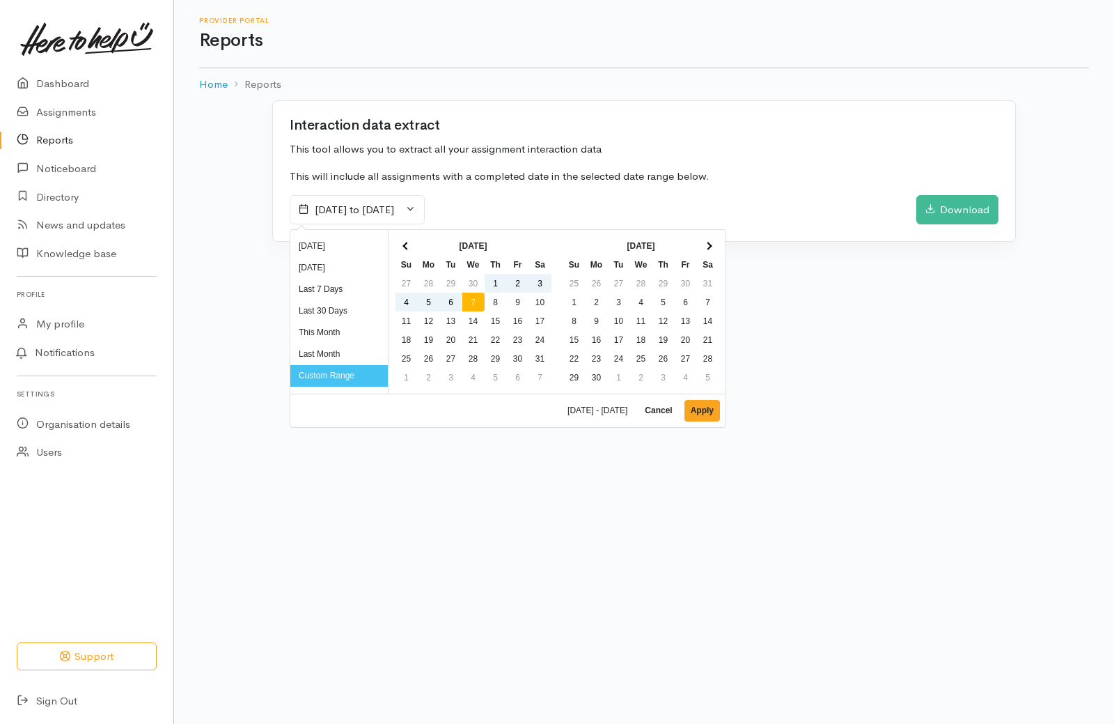
click at [712, 248] on th at bounding box center [708, 245] width 22 height 19
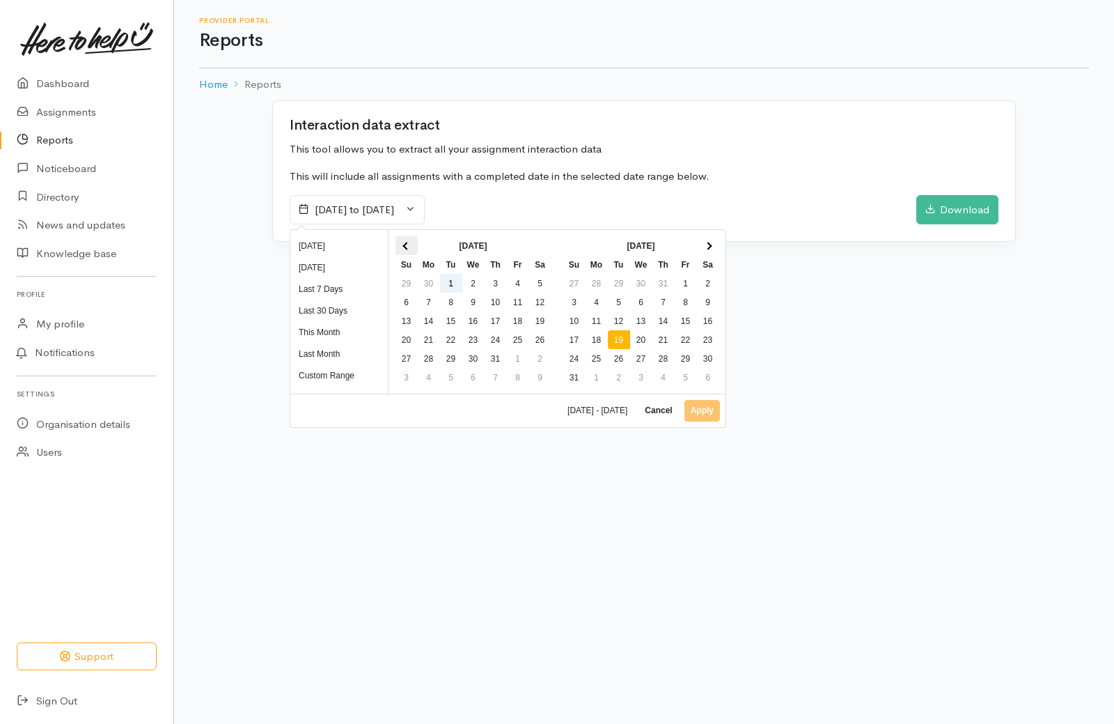
click at [407, 240] on th at bounding box center [407, 245] width 22 height 19
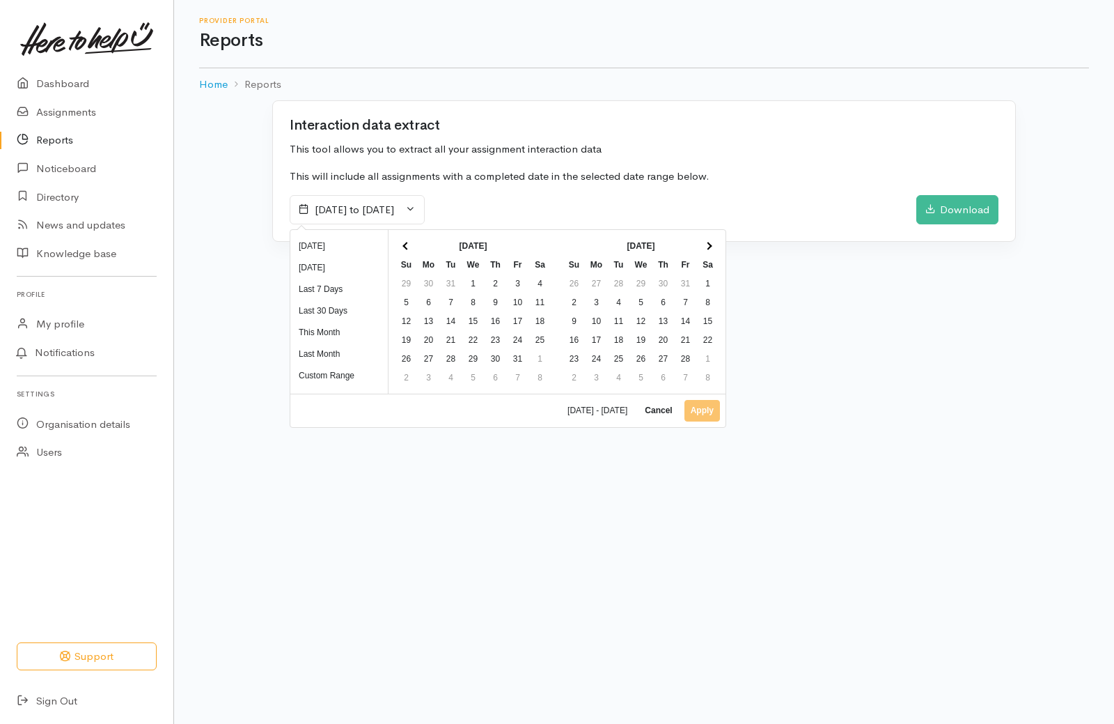
click at [407, 240] on th at bounding box center [407, 245] width 22 height 19
click at [705, 240] on th at bounding box center [708, 245] width 22 height 19
click at [710, 246] on span at bounding box center [708, 246] width 8 height 8
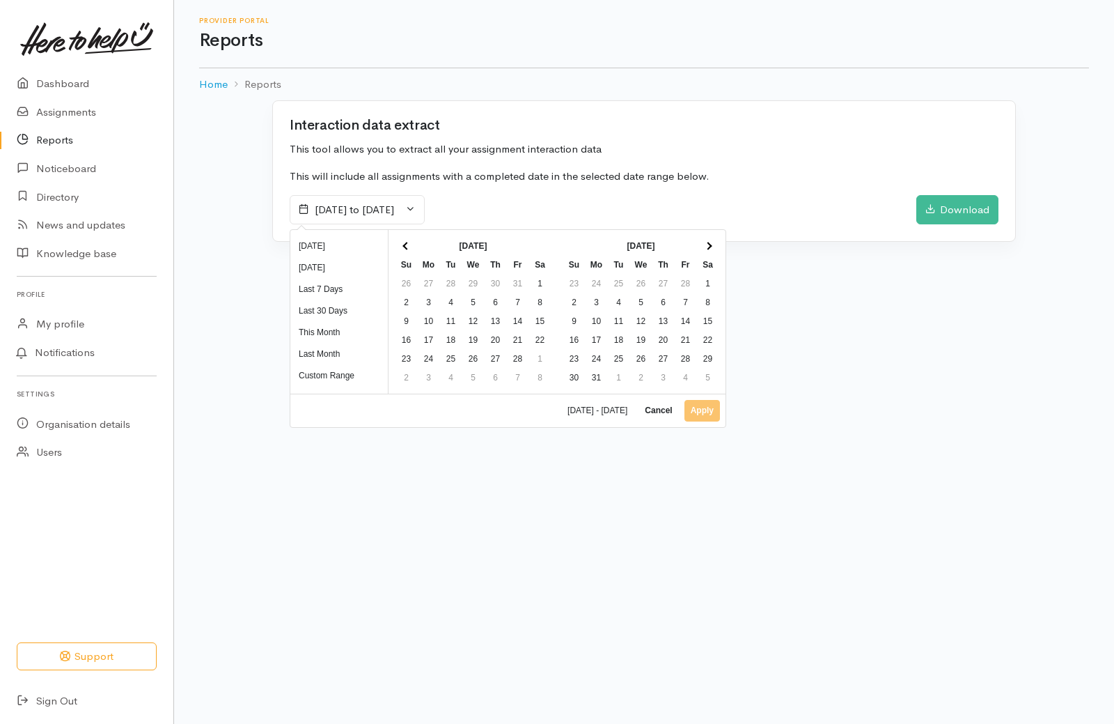
click at [710, 246] on span at bounding box center [708, 246] width 8 height 8
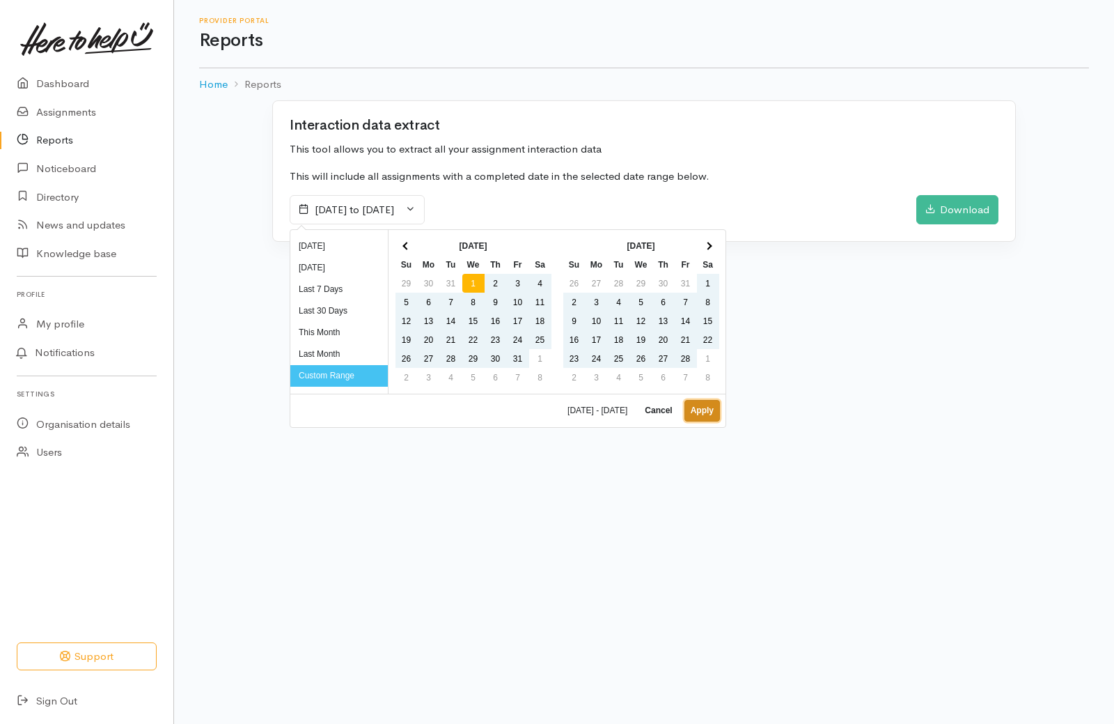
click at [694, 411] on button "Apply" at bounding box center [703, 411] width 36 height 22
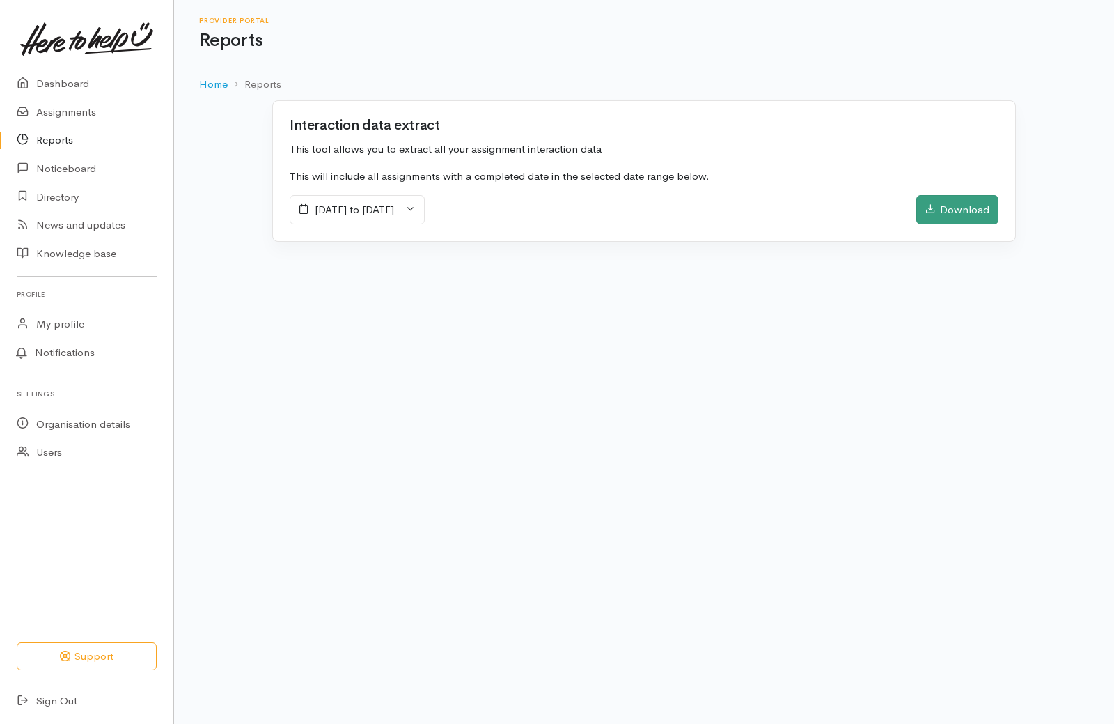
click at [969, 205] on div "Download" at bounding box center [958, 209] width 82 height 29
